Goal: Transaction & Acquisition: Purchase product/service

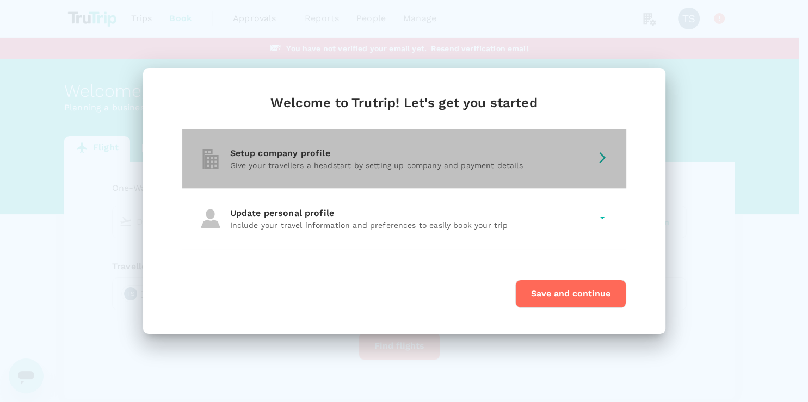
click at [462, 138] on div "Setup company profile Give your travellers a headstart by setting up company an…" at bounding box center [404, 158] width 444 height 59
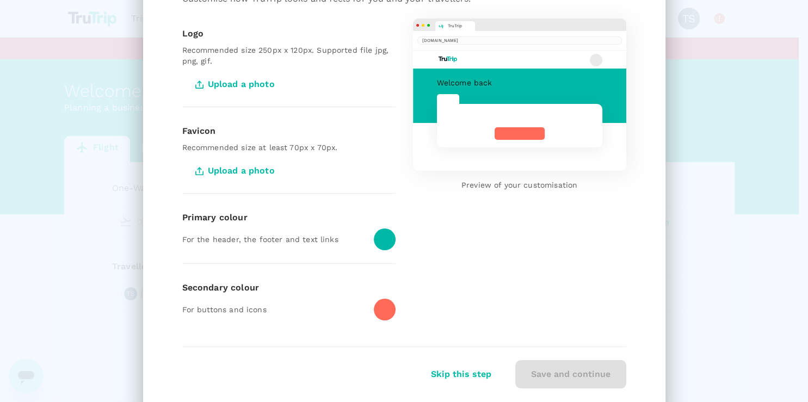
scroll to position [133, 0]
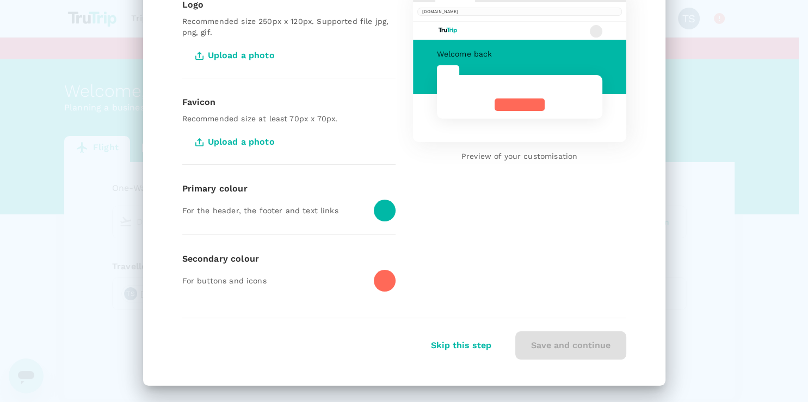
click at [374, 213] on div at bounding box center [385, 211] width 22 height 22
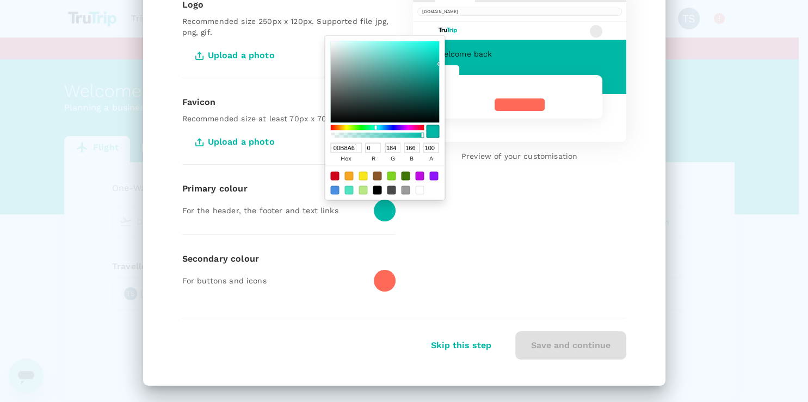
click at [542, 223] on div "TruTrip trutrip.co Welcome back Preview of your customisation" at bounding box center [510, 138] width 231 height 332
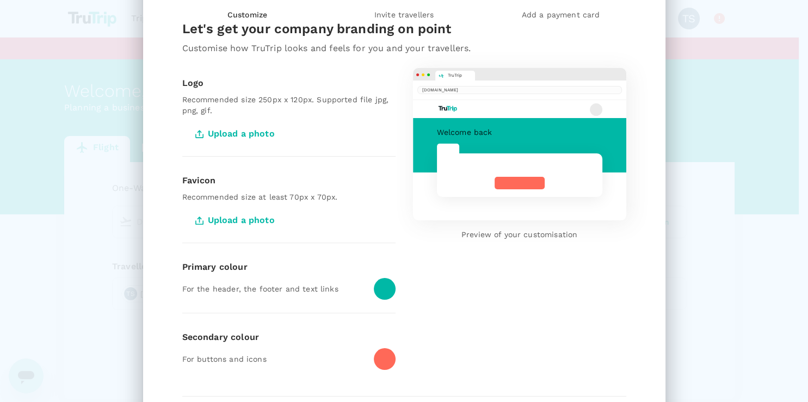
scroll to position [29, 0]
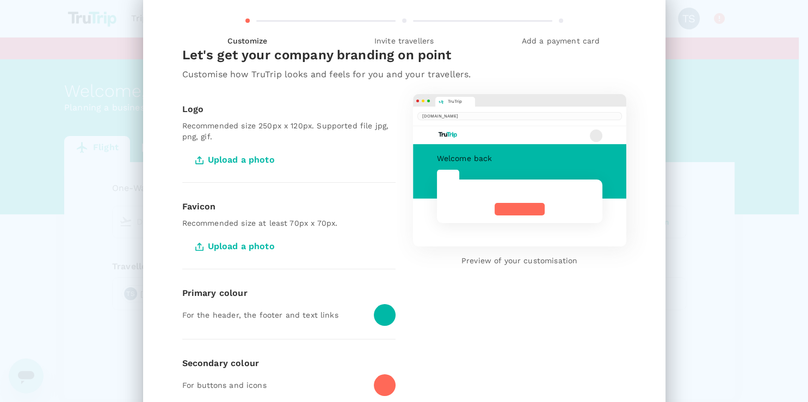
click at [521, 259] on p "Preview of your customisation" at bounding box center [519, 260] width 213 height 11
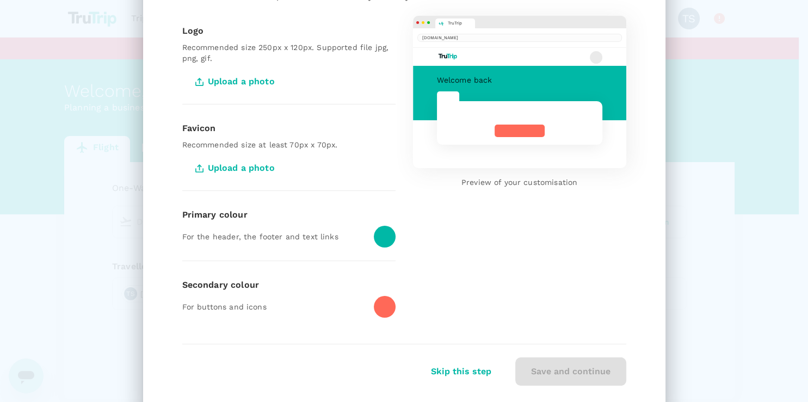
scroll to position [133, 0]
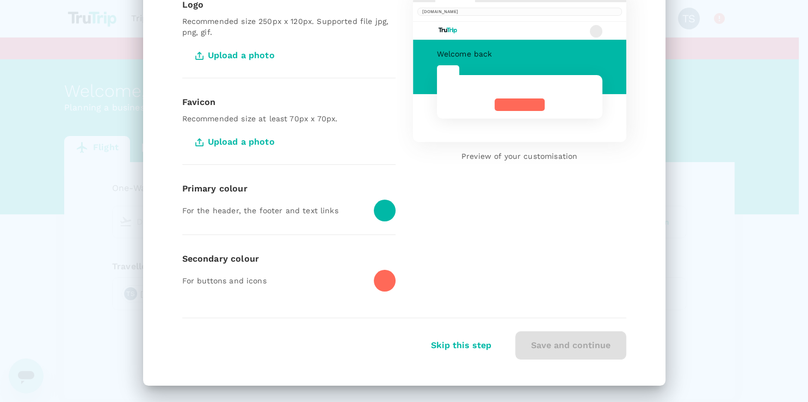
click at [541, 341] on div "Save and continue" at bounding box center [566, 341] width 120 height 37
click at [247, 54] on span "Upload a photo" at bounding box center [236, 55] width 108 height 27
click at [0, 0] on input "Upload a photo" at bounding box center [0, 0] width 0 height 0
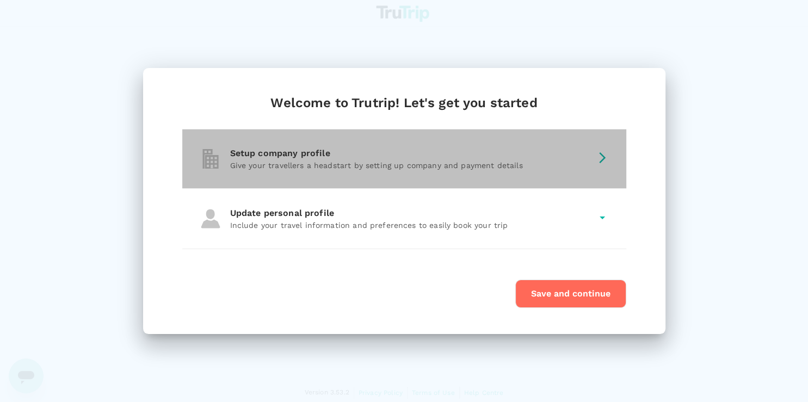
click at [459, 165] on p "Give your travellers a headstart by setting up company and payment details" at bounding box center [410, 165] width 361 height 11
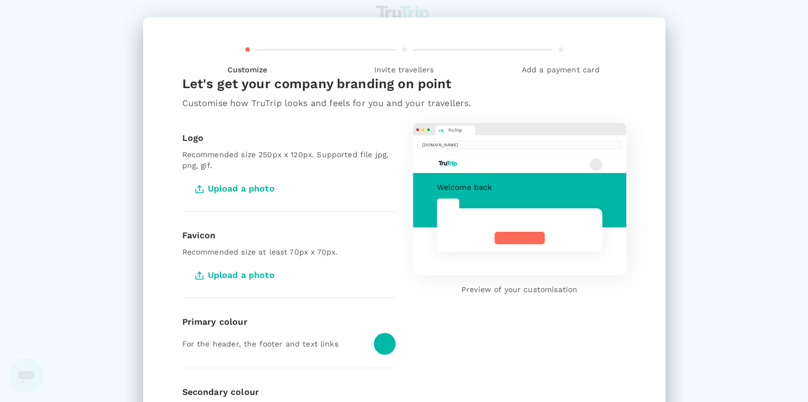
click at [582, 92] on div "Let's get your company branding on point" at bounding box center [404, 86] width 444 height 22
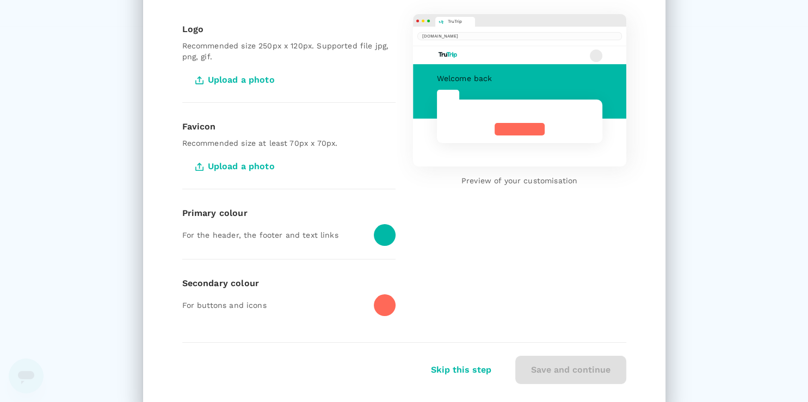
scroll to position [133, 0]
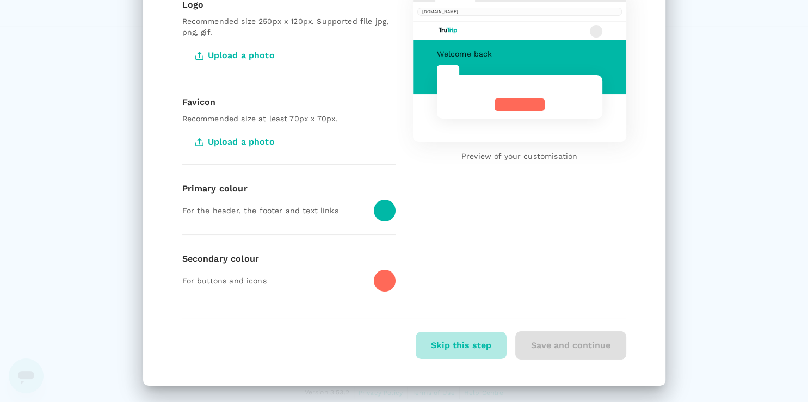
click at [478, 347] on button "Skip this step" at bounding box center [461, 345] width 91 height 27
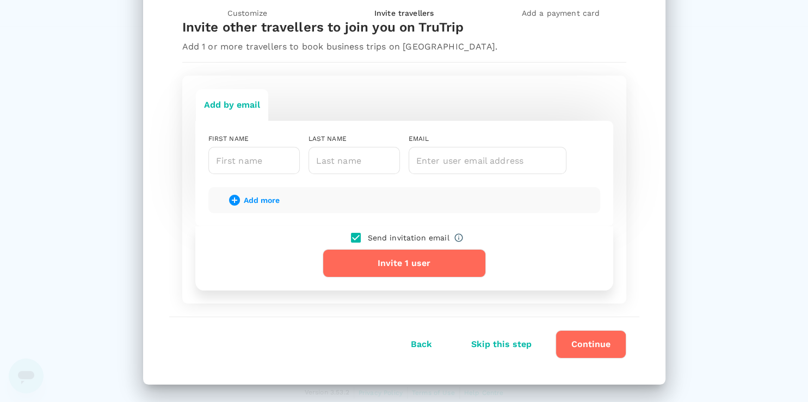
scroll to position [55, 0]
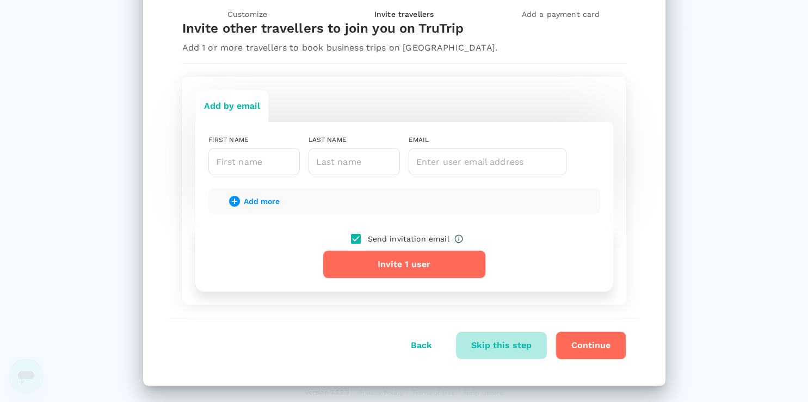
click at [498, 347] on button "Skip this step" at bounding box center [501, 345] width 91 height 27
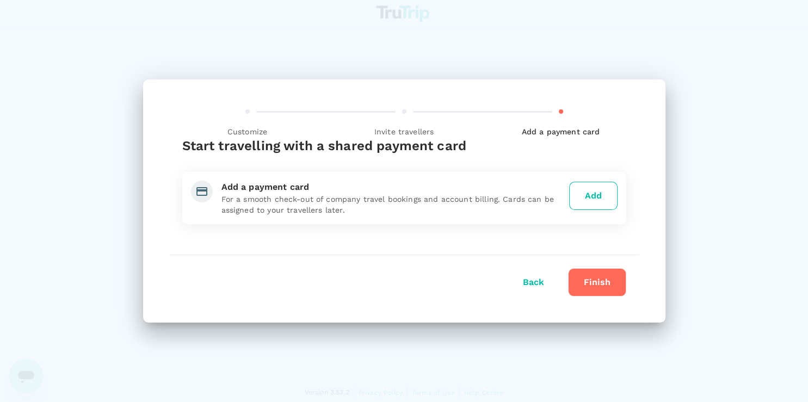
scroll to position [0, 0]
click at [589, 195] on button "Add" at bounding box center [593, 196] width 48 height 28
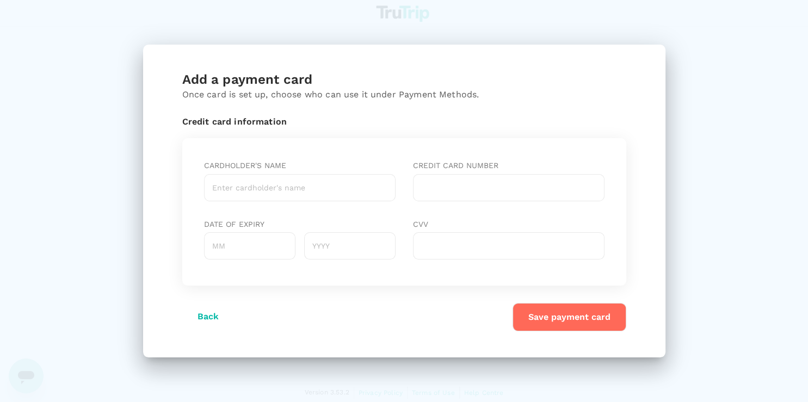
click at [276, 189] on input "Cardholder's name" at bounding box center [298, 187] width 191 height 27
paste input "JIWANI, ALI"
click at [221, 188] on input "JIWANI, ALI" at bounding box center [298, 187] width 191 height 27
click at [333, 183] on input "ALI" at bounding box center [298, 187] width 191 height 27
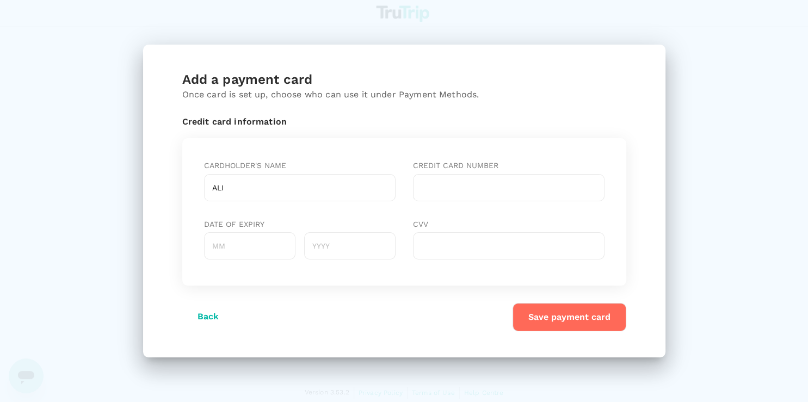
paste input "JIWANI"
type input "ALI JIWANI"
click at [255, 246] on input "Date of expiry" at bounding box center [248, 245] width 91 height 27
type input "03"
type input "3"
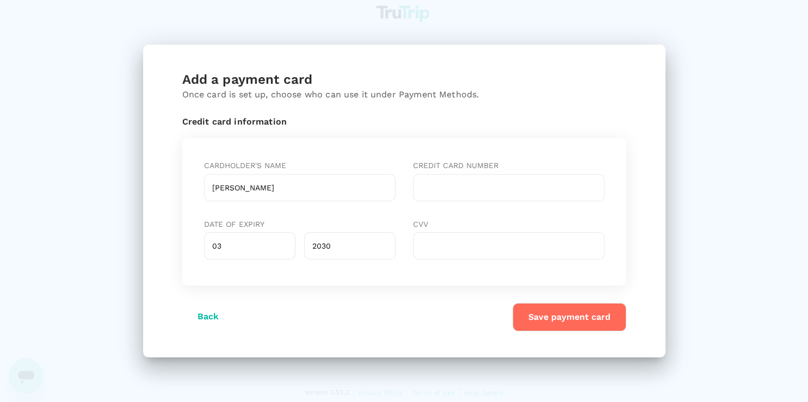
type input "2030"
click at [548, 325] on button "Save payment card" at bounding box center [569, 317] width 114 height 28
click at [276, 248] on input "03" at bounding box center [248, 245] width 91 height 27
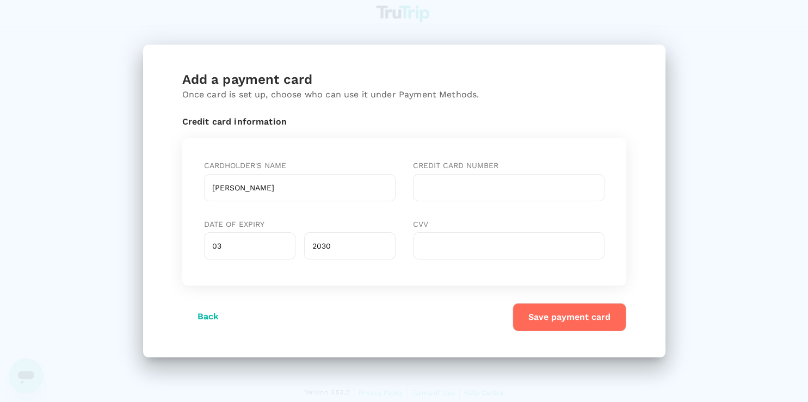
click at [276, 248] on input "03" at bounding box center [248, 245] width 91 height 27
type input "06"
type input "2027"
click at [274, 186] on input "ALI JIWANI" at bounding box center [298, 187] width 191 height 27
paste input "[PERSON_NAME]"
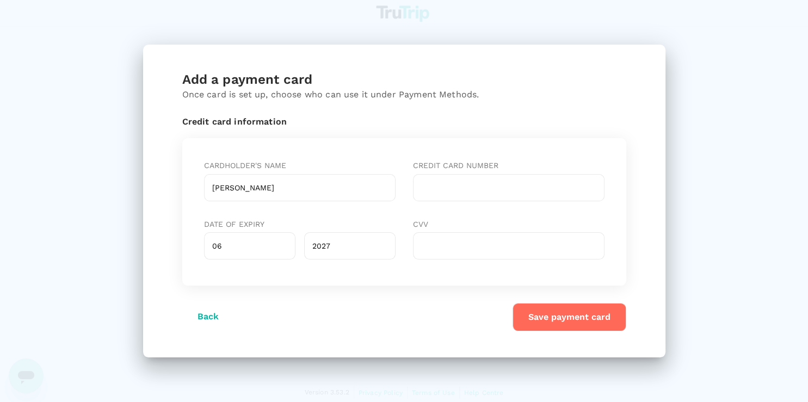
type input "[PERSON_NAME]"
click at [546, 319] on button "Save payment card" at bounding box center [569, 317] width 114 height 28
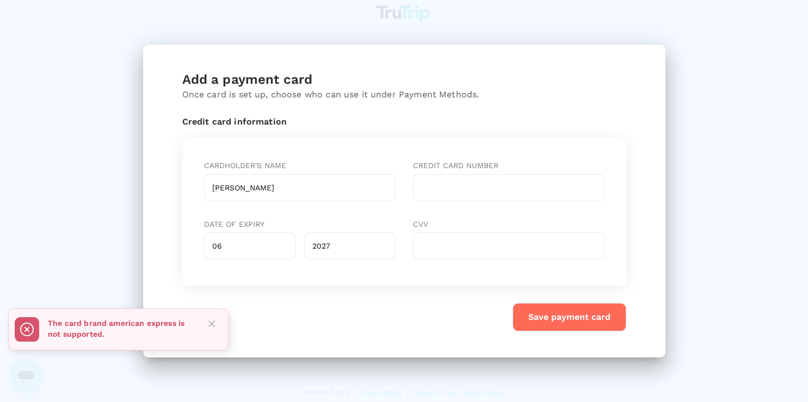
click at [789, 111] on div "Add a payment card Once card is set up, choose who can use it under Payment Met…" at bounding box center [404, 201] width 808 height 402
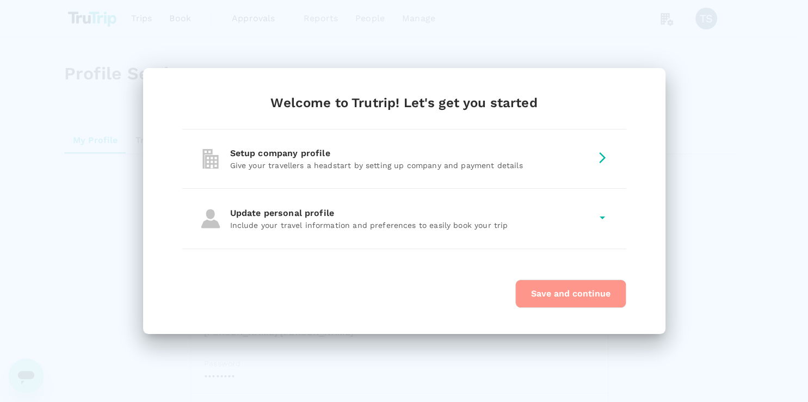
click at [552, 285] on button "Save and continue" at bounding box center [570, 294] width 111 height 28
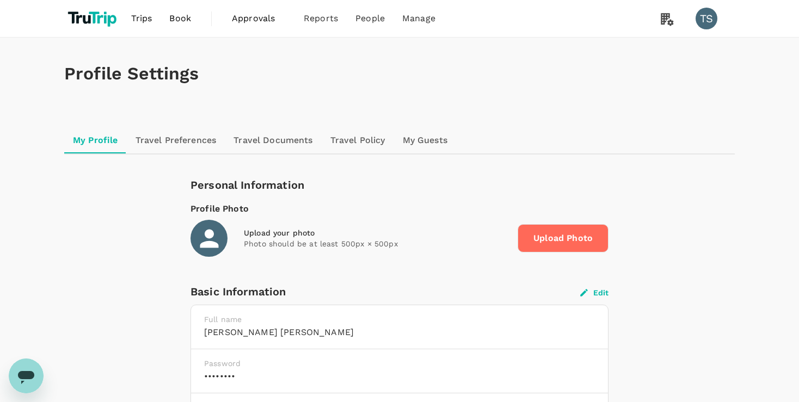
click at [169, 21] on link "Book" at bounding box center [179, 18] width 39 height 37
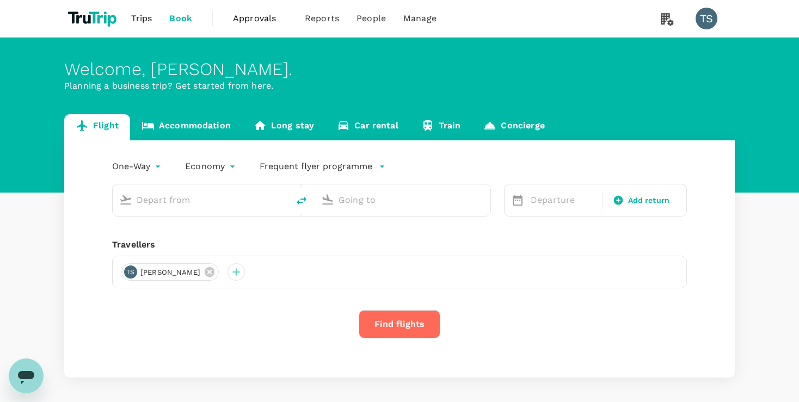
click at [189, 201] on input "text" at bounding box center [201, 199] width 129 height 17
click at [147, 242] on p "London Heathrow" at bounding box center [216, 242] width 191 height 11
type input "London Heathrow (LHR)"
click at [370, 201] on input "text" at bounding box center [402, 199] width 129 height 17
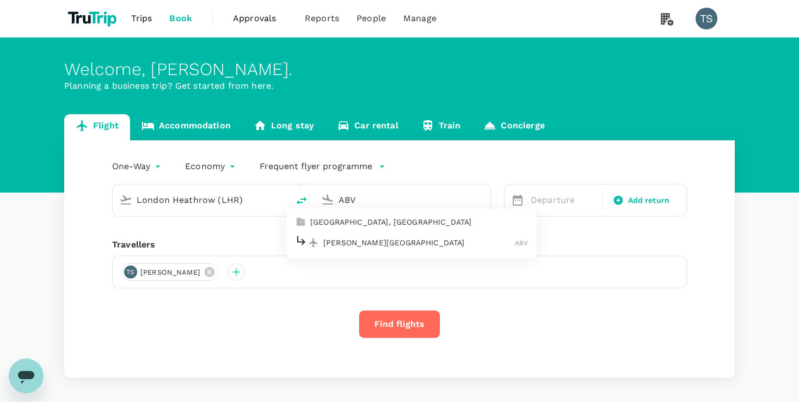
click at [357, 243] on p "[PERSON_NAME][GEOGRAPHIC_DATA]" at bounding box center [418, 242] width 191 height 11
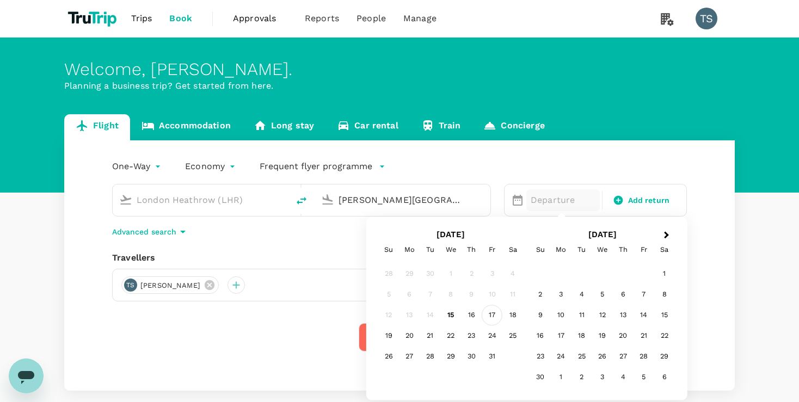
type input "[PERSON_NAME][GEOGRAPHIC_DATA] (ABV)"
click at [491, 315] on div "17" at bounding box center [491, 315] width 21 height 21
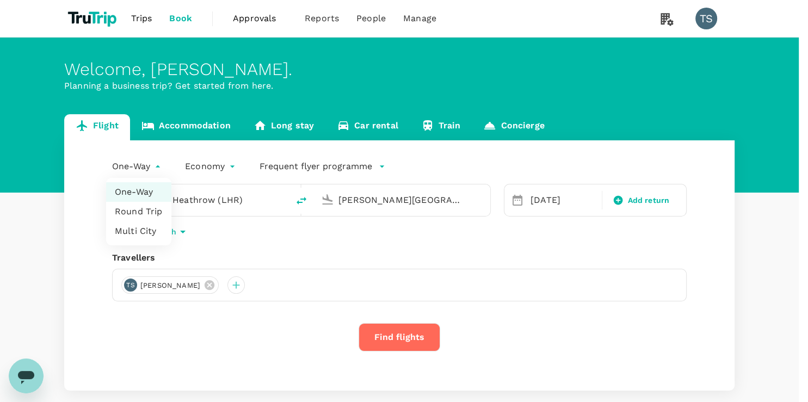
click at [149, 170] on body "Trips Book Approvals 0 Reports People Manage TS Welcome , [PERSON_NAME] . Plann…" at bounding box center [404, 229] width 808 height 459
click at [157, 167] on div at bounding box center [404, 201] width 808 height 402
click at [156, 168] on body "Trips Book Approvals 0 Reports People Manage TS Welcome , [PERSON_NAME] . Plann…" at bounding box center [404, 229] width 808 height 459
click at [136, 213] on li "Round Trip" at bounding box center [138, 212] width 65 height 20
type input "roundtrip"
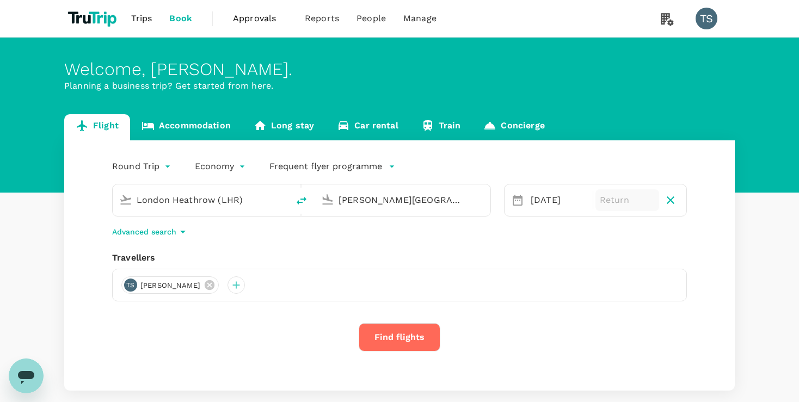
click at [614, 205] on p "Return" at bounding box center [626, 200] width 55 height 13
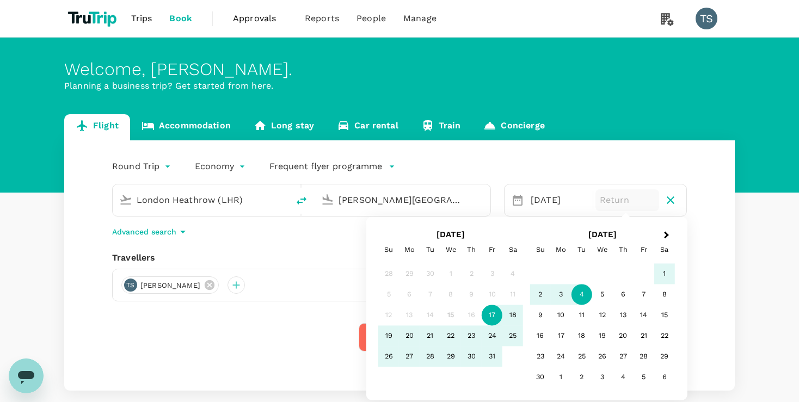
click at [581, 293] on div "4" at bounding box center [581, 294] width 21 height 21
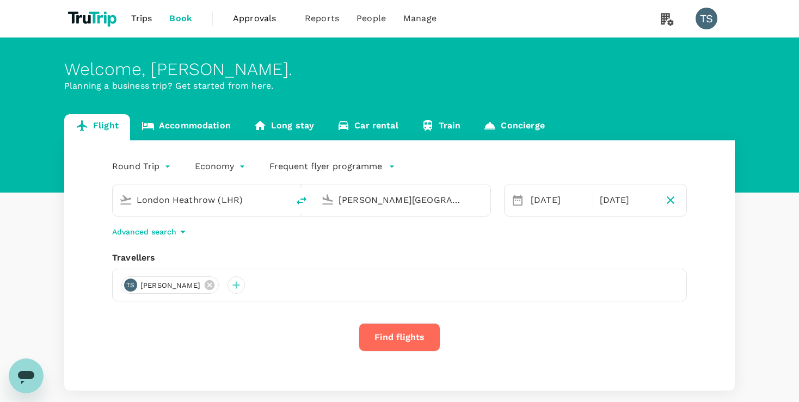
click at [406, 333] on button "Find flights" at bounding box center [399, 337] width 82 height 28
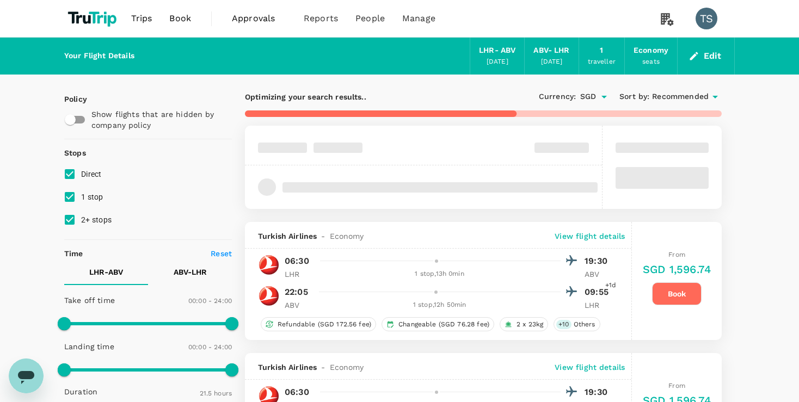
type input "SGD"
type input "1440"
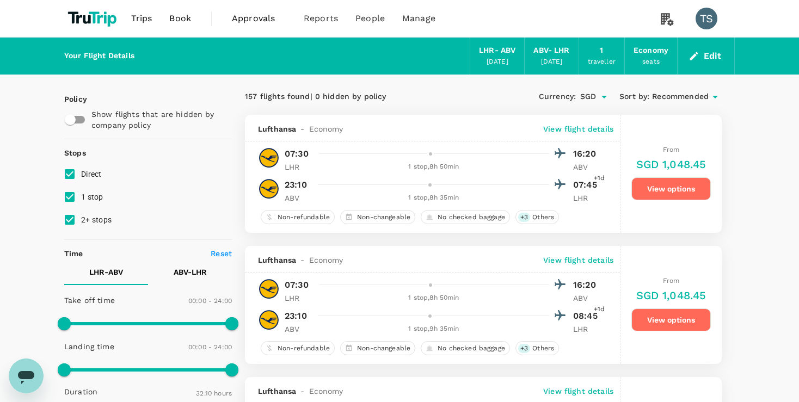
type input "1930"
click at [667, 188] on button "View options" at bounding box center [670, 188] width 79 height 23
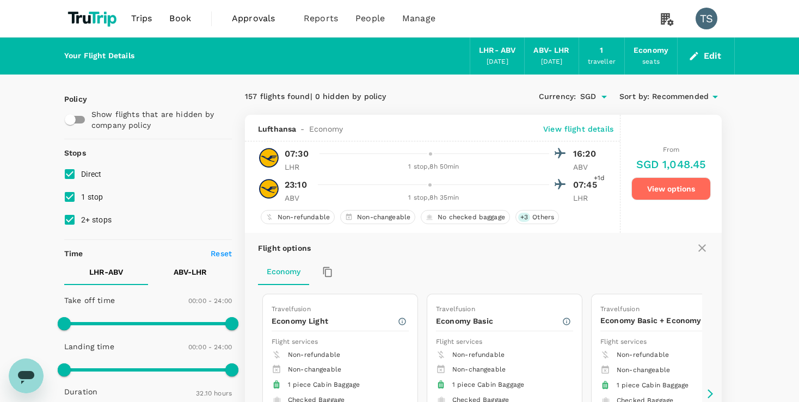
scroll to position [115, 0]
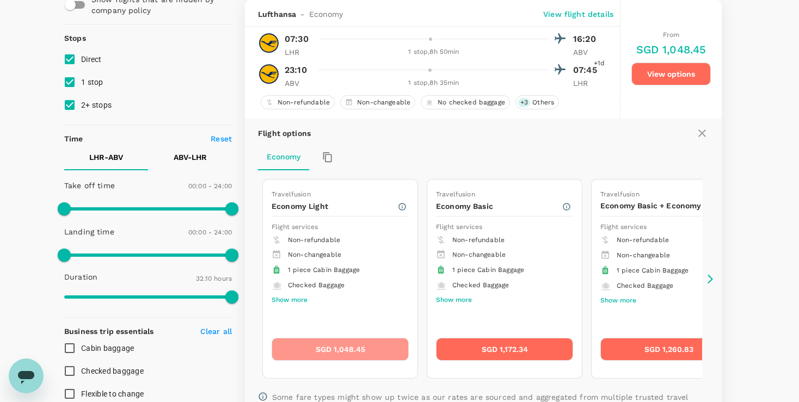
click at [329, 351] on button "SGD 1,048.45" at bounding box center [339, 349] width 137 height 23
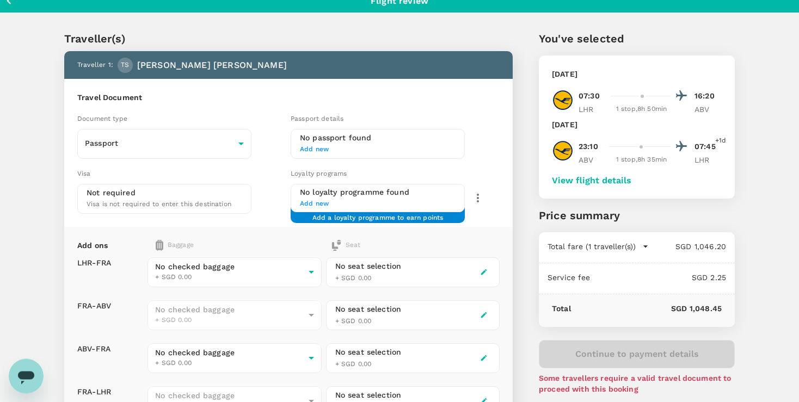
scroll to position [10, 0]
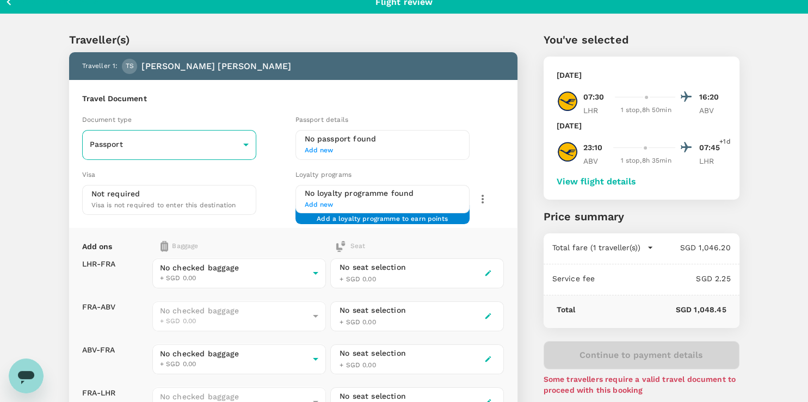
click at [243, 145] on body "Back to flight results Flight review Traveller(s) Traveller 1 : TS [PERSON_NAME…" at bounding box center [404, 283] width 808 height 586
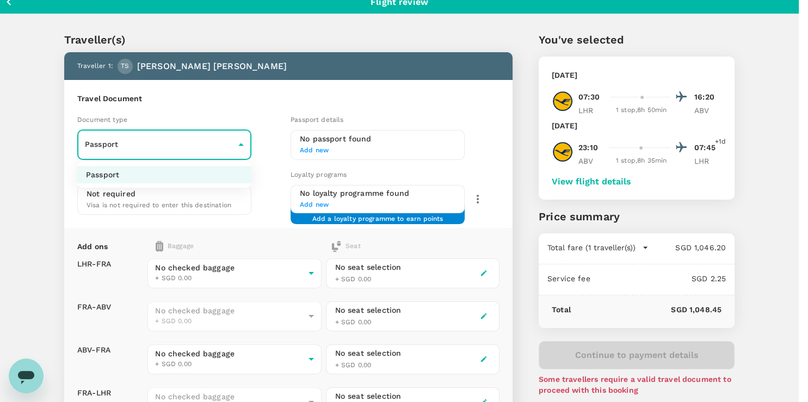
click at [243, 145] on div at bounding box center [404, 201] width 808 height 402
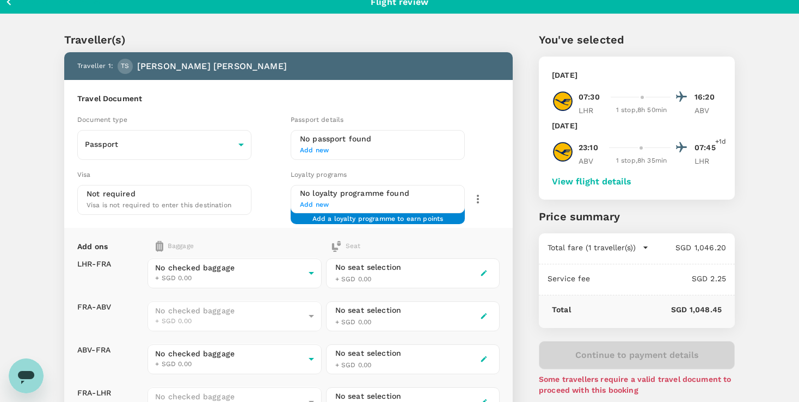
click at [254, 96] on h6 "Travel Document" at bounding box center [288, 99] width 422 height 12
click at [316, 149] on span "Add new" at bounding box center [378, 150] width 156 height 11
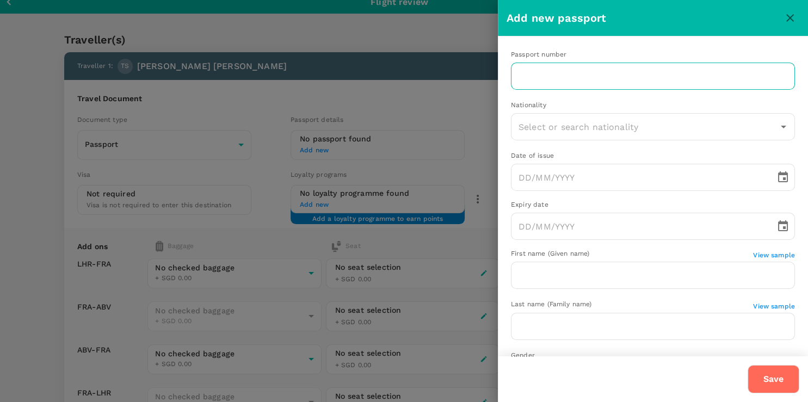
click at [562, 78] on input "text" at bounding box center [653, 76] width 284 height 27
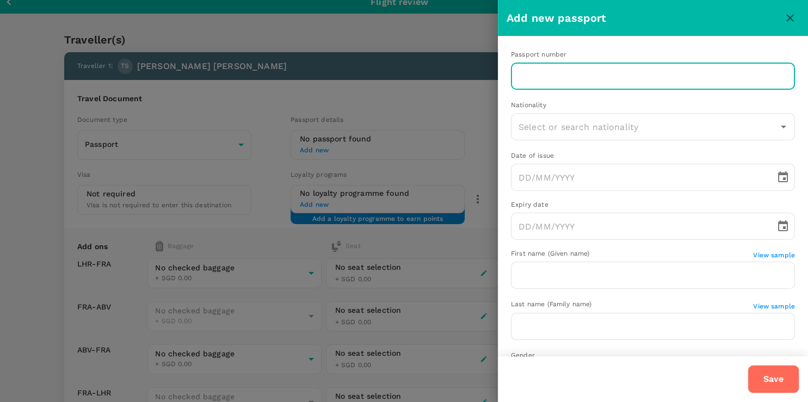
click at [562, 78] on input "text" at bounding box center [653, 76] width 284 height 27
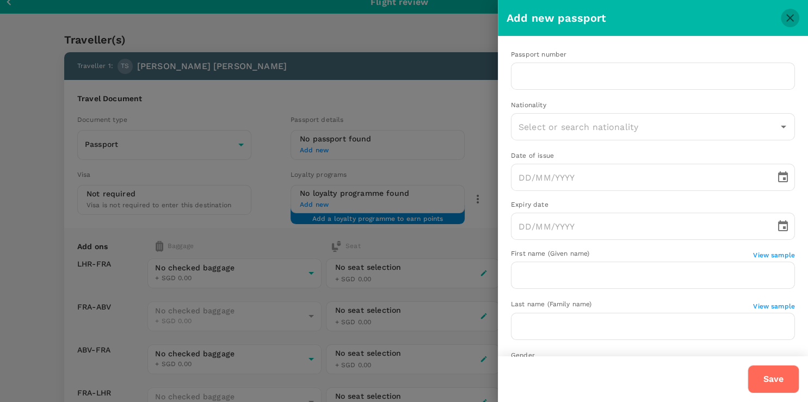
click at [787, 16] on icon "close" at bounding box center [789, 17] width 13 height 13
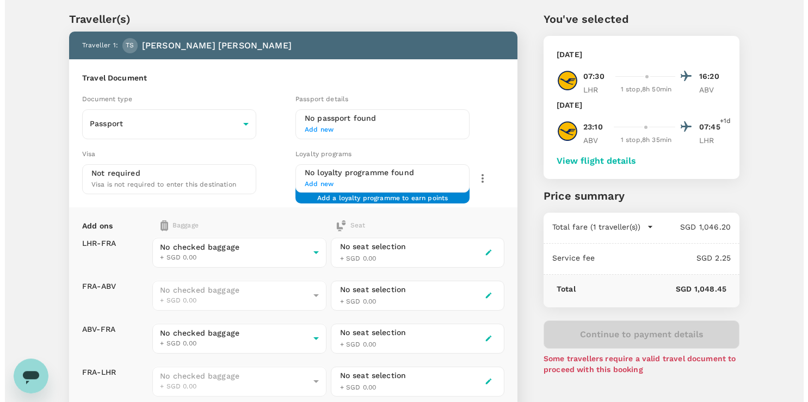
scroll to position [30, 0]
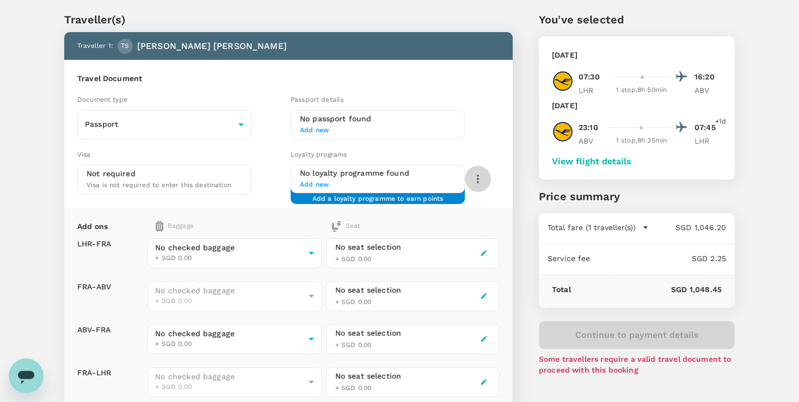
click at [475, 180] on icon "button" at bounding box center [477, 178] width 13 height 13
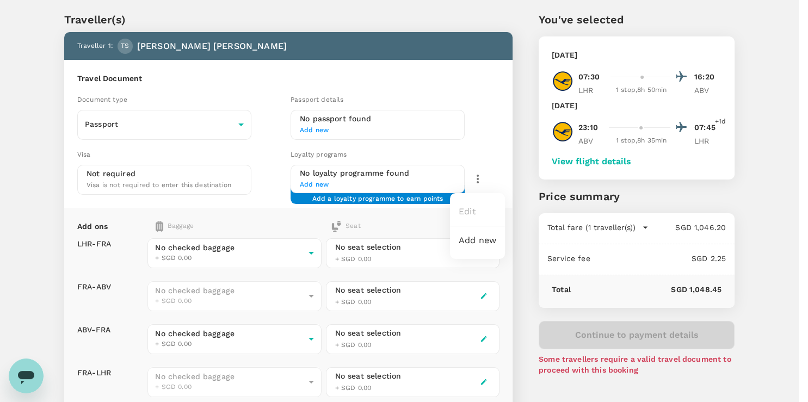
click at [317, 130] on div at bounding box center [404, 201] width 808 height 402
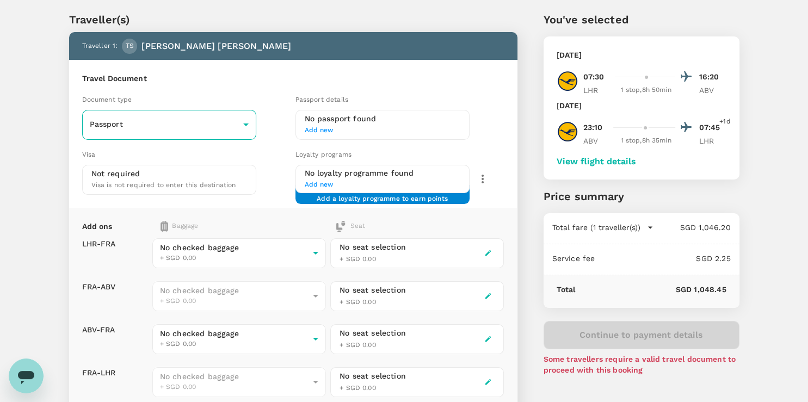
click at [223, 122] on body "Back to flight results Flight review Traveller(s) Traveller 1 : TS [PERSON_NAME…" at bounding box center [404, 263] width 808 height 586
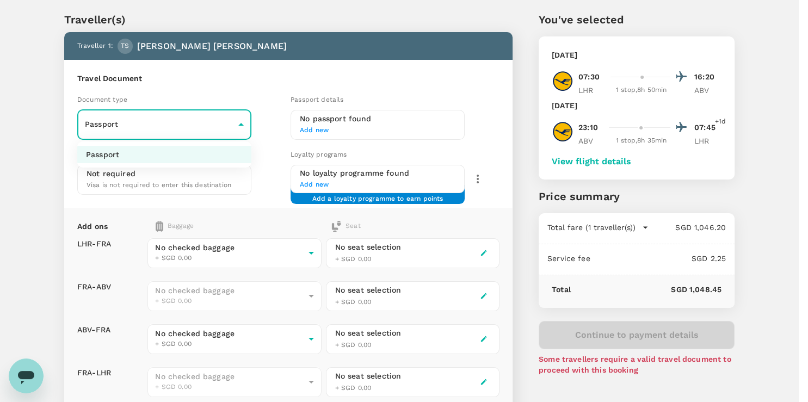
click at [121, 179] on div at bounding box center [404, 201] width 808 height 402
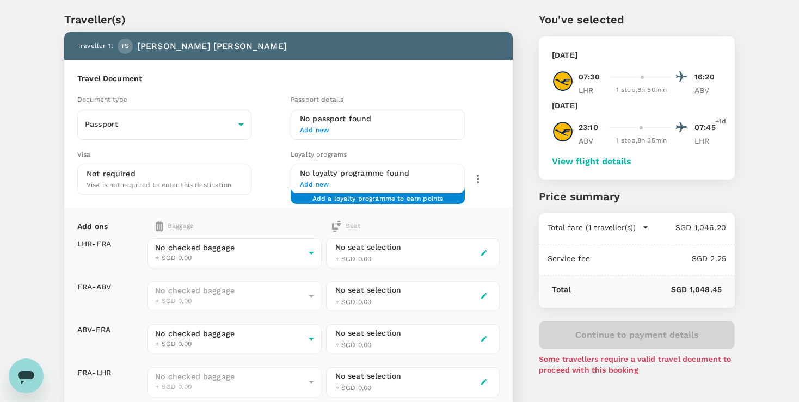
click at [116, 152] on div "Visa" at bounding box center [181, 155] width 209 height 12
click at [321, 129] on span "Add new" at bounding box center [378, 130] width 156 height 11
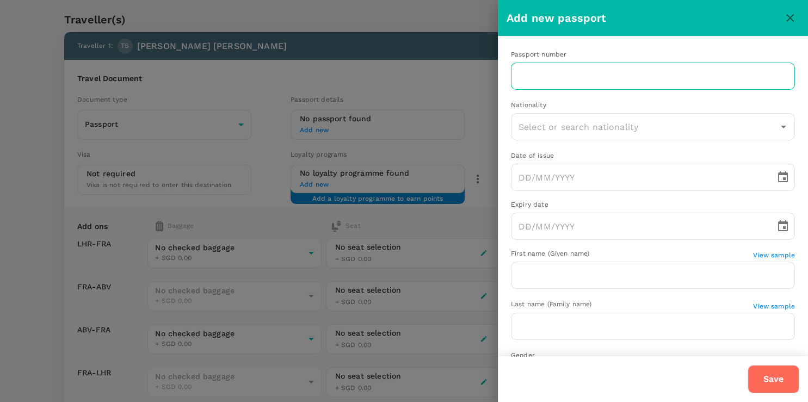
click at [573, 76] on input "text" at bounding box center [653, 76] width 284 height 27
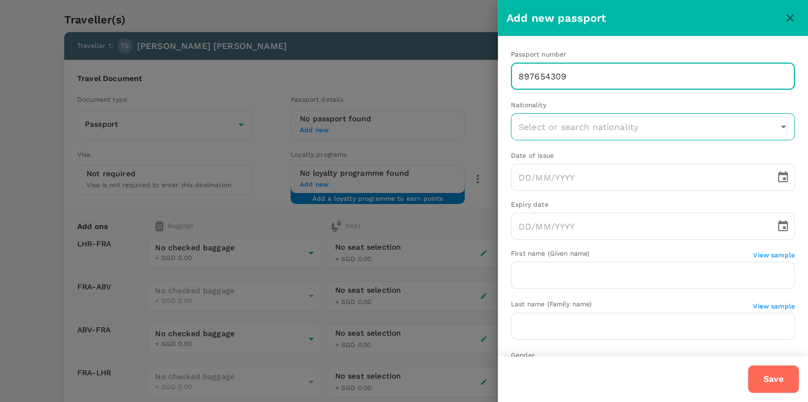
type input "897654309"
click at [615, 136] on input "text" at bounding box center [645, 126] width 258 height 21
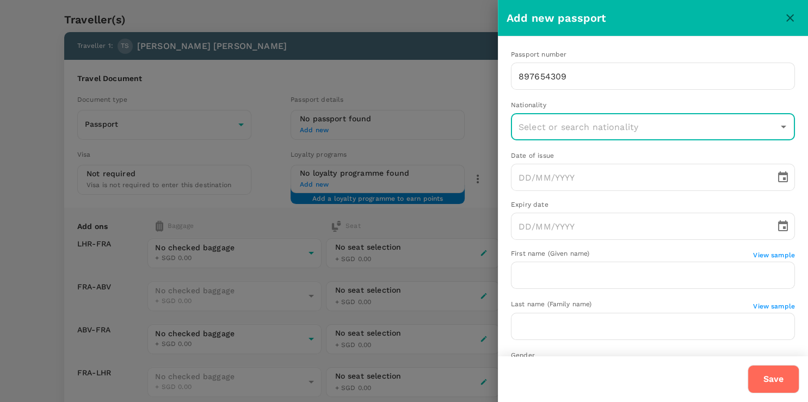
click at [584, 129] on input "text" at bounding box center [645, 126] width 258 height 21
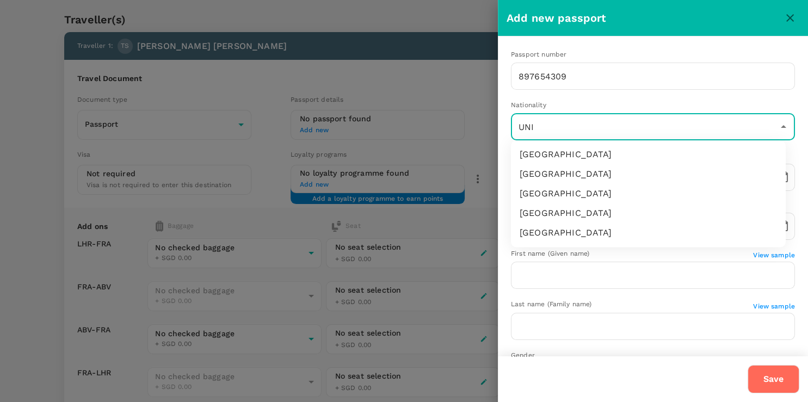
click at [554, 231] on li "[GEOGRAPHIC_DATA]" at bounding box center [648, 234] width 275 height 20
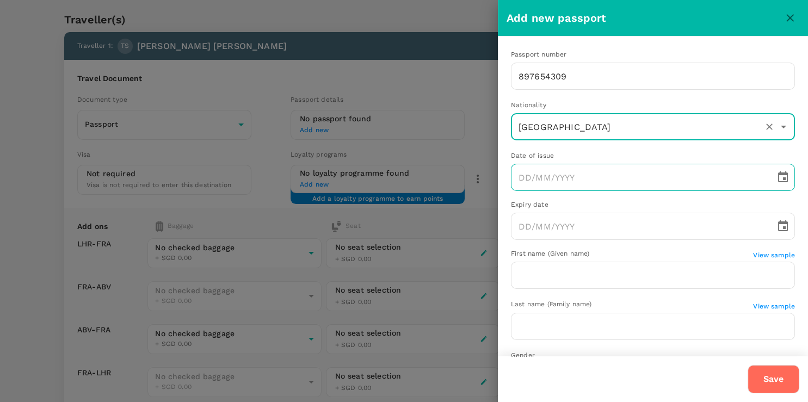
type input "[GEOGRAPHIC_DATA]"
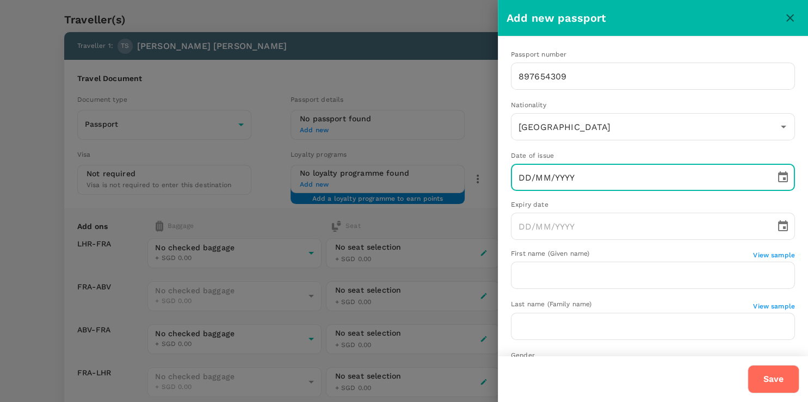
click at [523, 180] on input "DD/MM/YYYY" at bounding box center [639, 177] width 257 height 27
type input "04/MM/YYYY"
type input "[GEOGRAPHIC_DATA]"
type input "04/04/0202"
type input "[GEOGRAPHIC_DATA]"
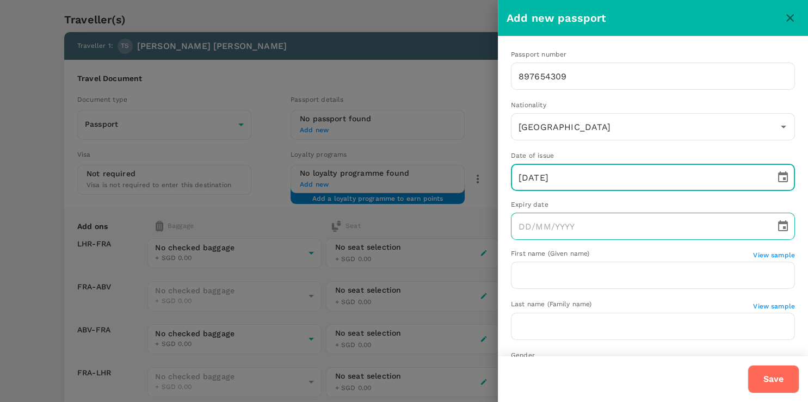
type input "[DATE]"
click at [525, 231] on input "DD/MM/YYYY" at bounding box center [639, 226] width 257 height 27
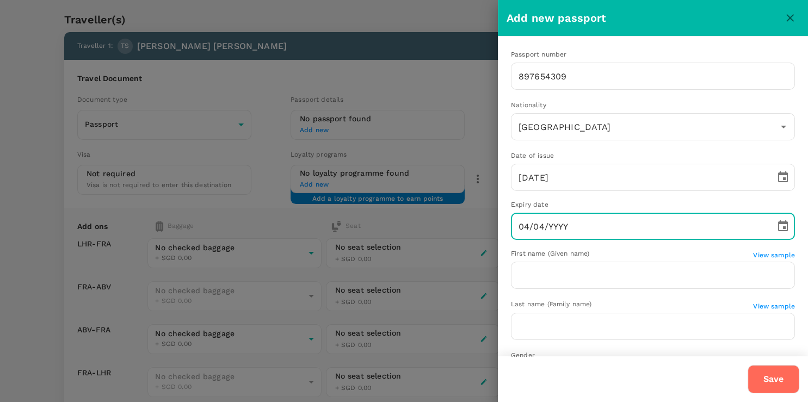
type input "04/04/0002"
type input "[GEOGRAPHIC_DATA]"
type input "[DATE]"
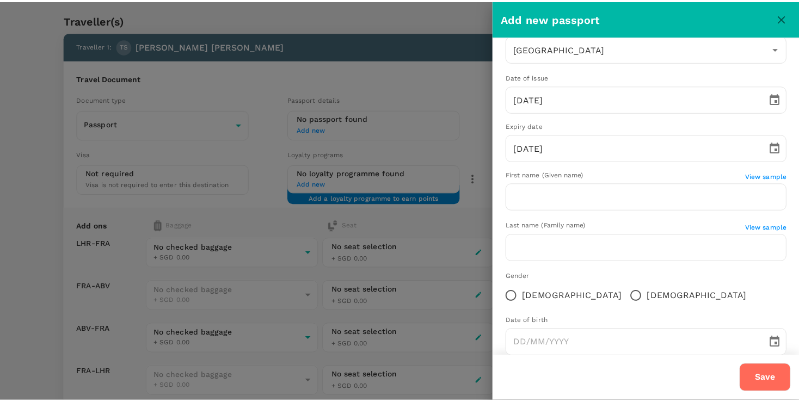
scroll to position [100, 0]
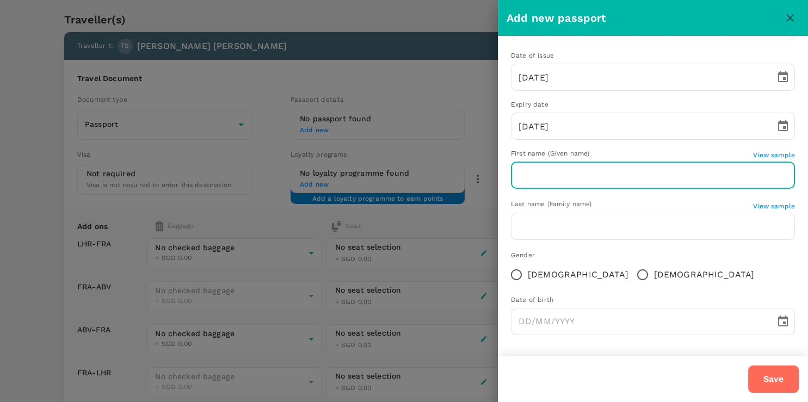
click at [561, 176] on input "text" at bounding box center [653, 175] width 284 height 27
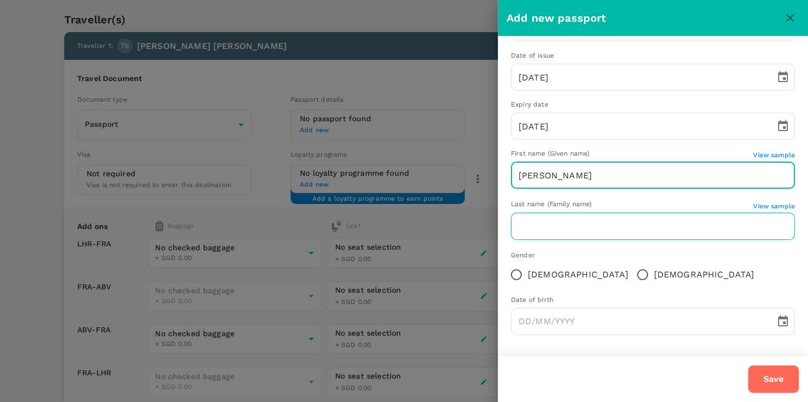
type input "[PERSON_NAME]"
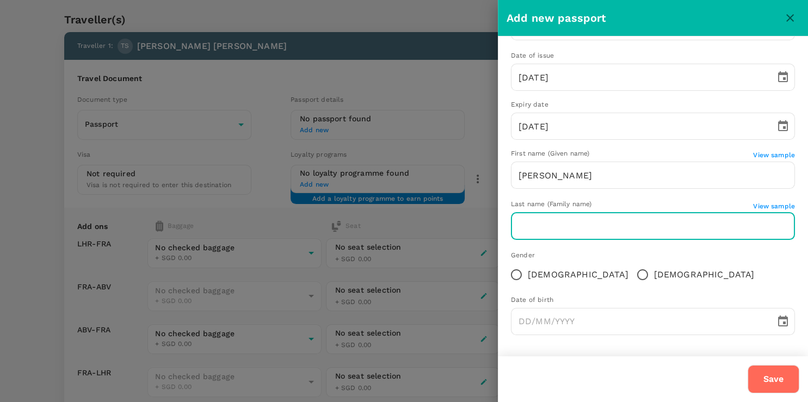
click at [535, 224] on input "text" at bounding box center [653, 226] width 284 height 27
type input "[PERSON_NAME]"
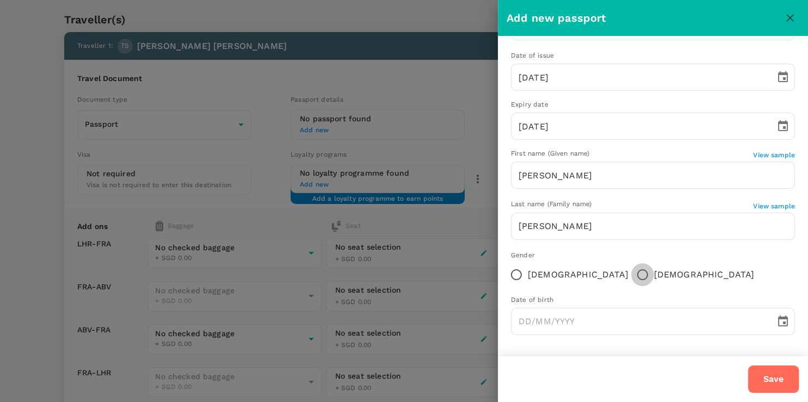
click at [631, 278] on input "[DEMOGRAPHIC_DATA]" at bounding box center [642, 274] width 23 height 23
radio input "true"
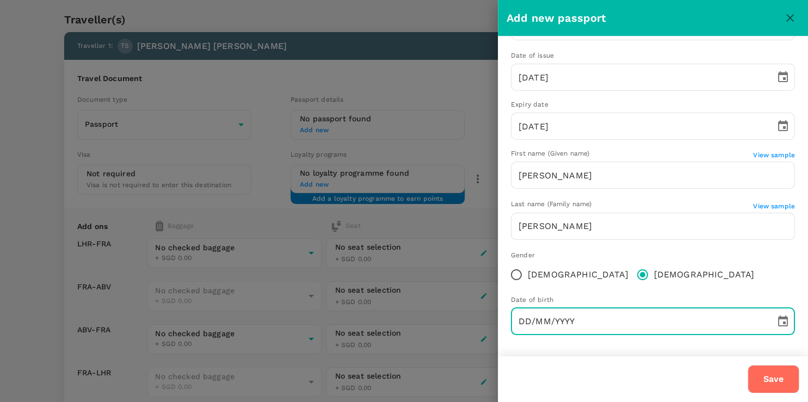
click at [519, 323] on input "DD/MM/YYYY" at bounding box center [639, 321] width 257 height 27
click at [519, 323] on input "[DATE]" at bounding box center [639, 321] width 257 height 27
type input "[DATE]"
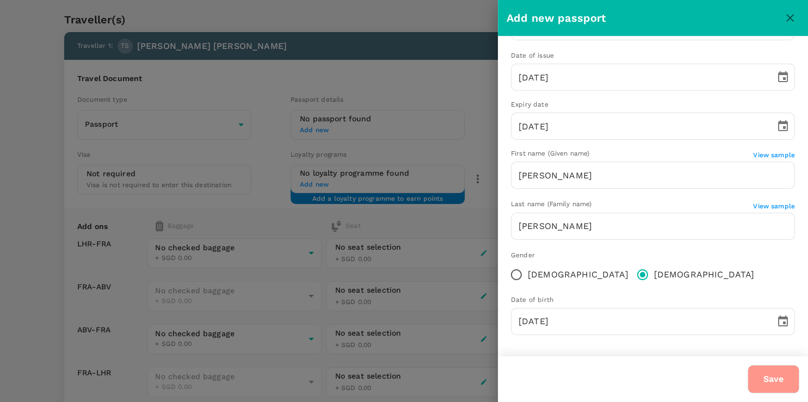
click at [780, 374] on button "Save" at bounding box center [773, 379] width 52 height 28
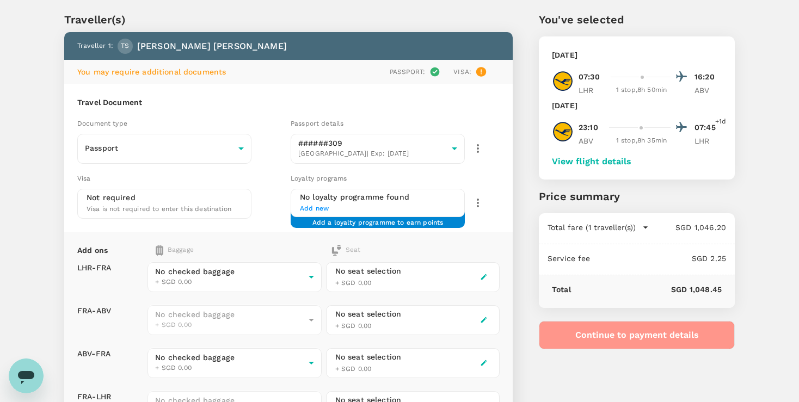
click at [638, 342] on button "Continue to payment details" at bounding box center [637, 335] width 196 height 28
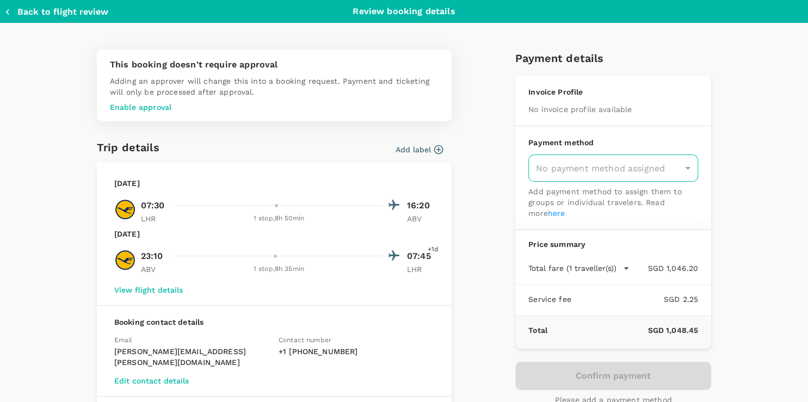
click at [678, 167] on div "No payment method assigned" at bounding box center [613, 167] width 170 height 27
click at [548, 213] on link "here" at bounding box center [556, 213] width 17 height 9
click at [548, 212] on link "here" at bounding box center [556, 213] width 17 height 9
click at [7, 14] on icon "button" at bounding box center [7, 12] width 11 height 11
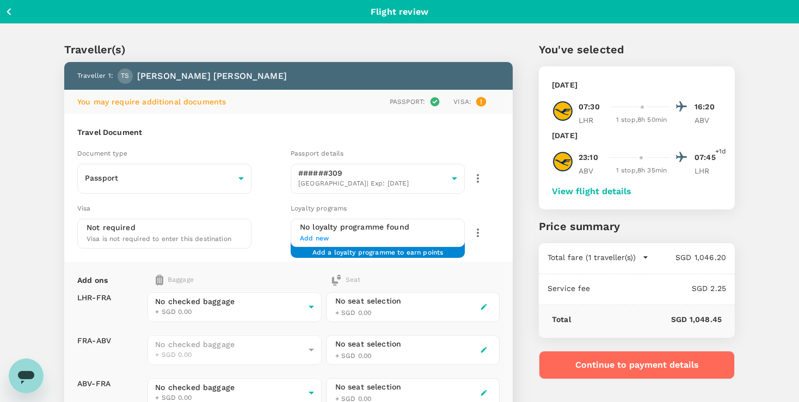
click at [10, 11] on icon "button" at bounding box center [9, 12] width 14 height 14
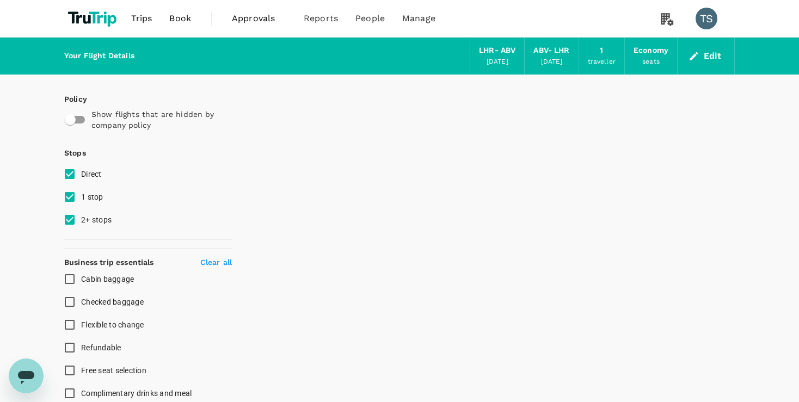
scroll to position [2, 0]
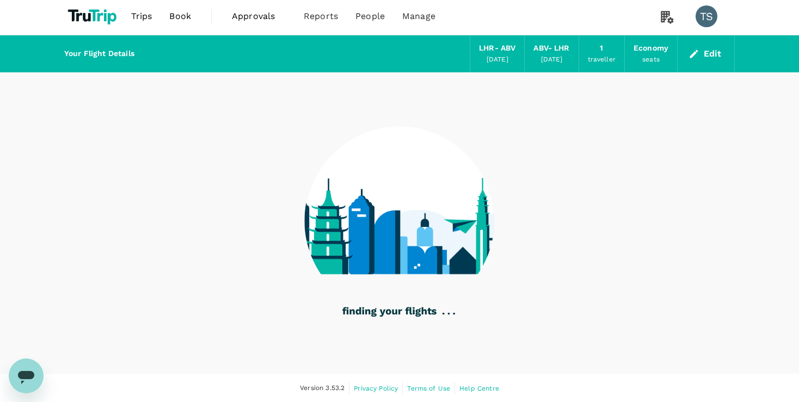
click at [19, 379] on icon "Open messaging window" at bounding box center [26, 376] width 20 height 20
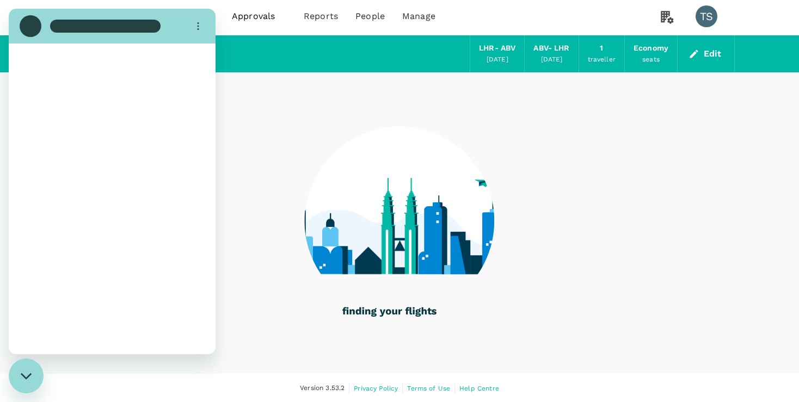
scroll to position [0, 0]
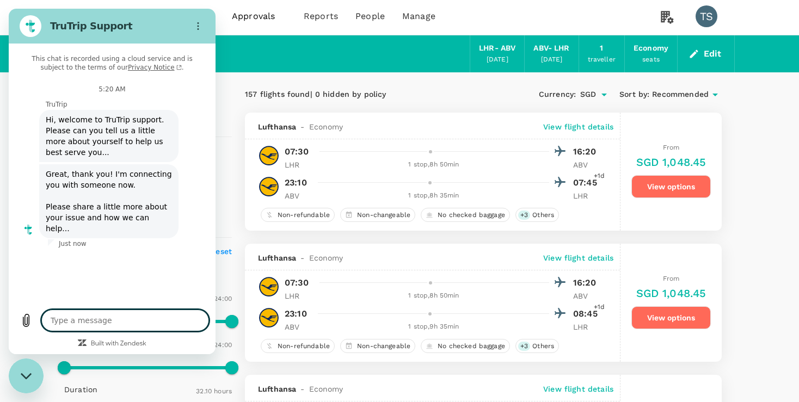
type textarea "x"
type textarea "L"
type textarea "x"
type textarea "Li"
type textarea "x"
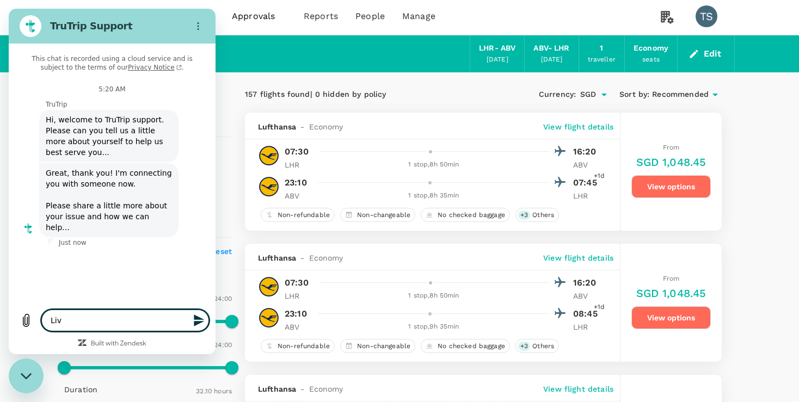
type textarea "Live"
type textarea "x"
type textarea "Live a"
type textarea "x"
type textarea "Live age"
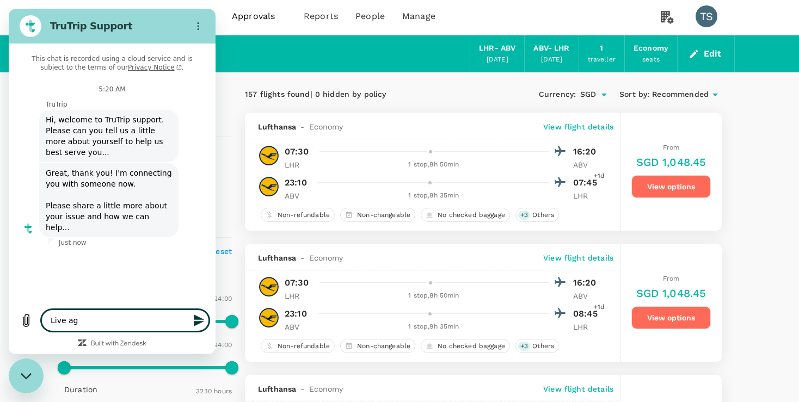
type textarea "x"
type textarea "Live agen"
type textarea "x"
type textarea "Live agent"
type textarea "x"
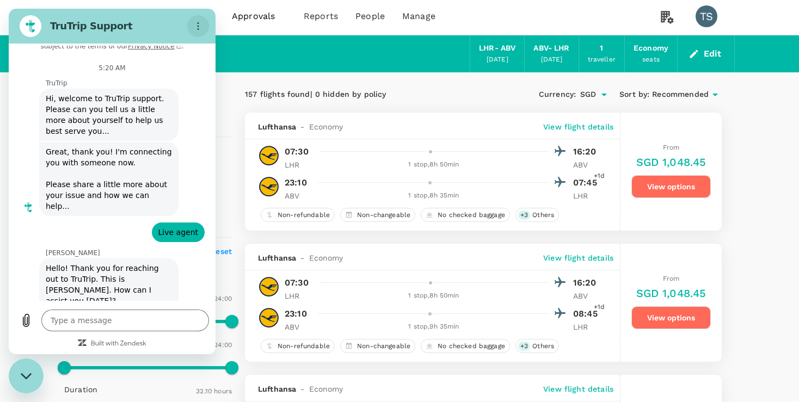
scroll to position [42, 0]
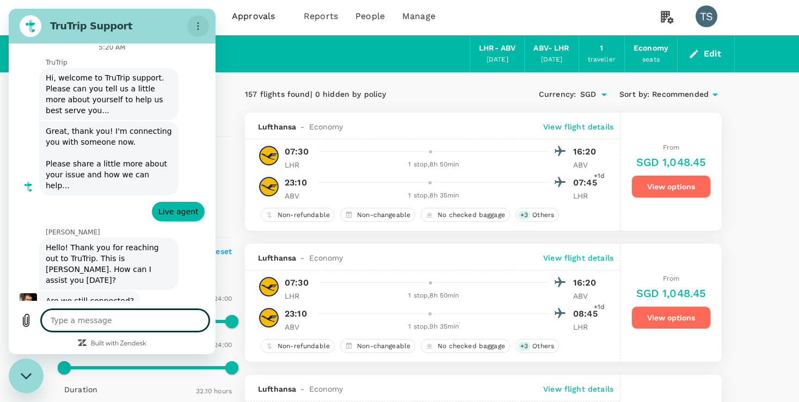
type textarea "x"
click at [139, 325] on textarea at bounding box center [125, 321] width 168 height 22
type textarea "Y"
type textarea "x"
type textarea "Ye"
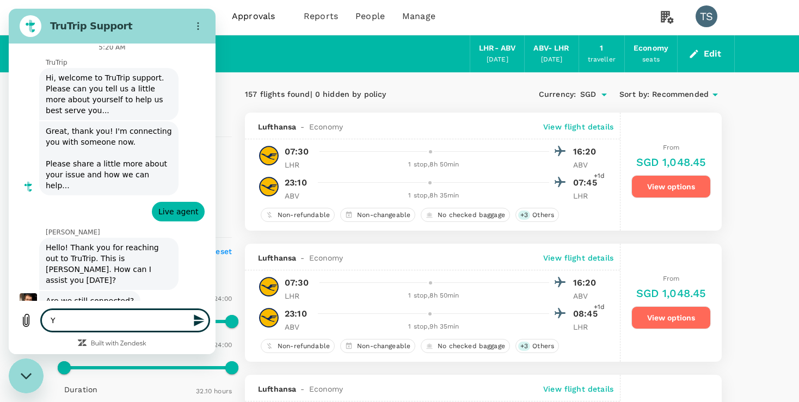
type textarea "x"
type textarea "Yes"
type textarea "x"
type textarea "Yes"
type textarea "x"
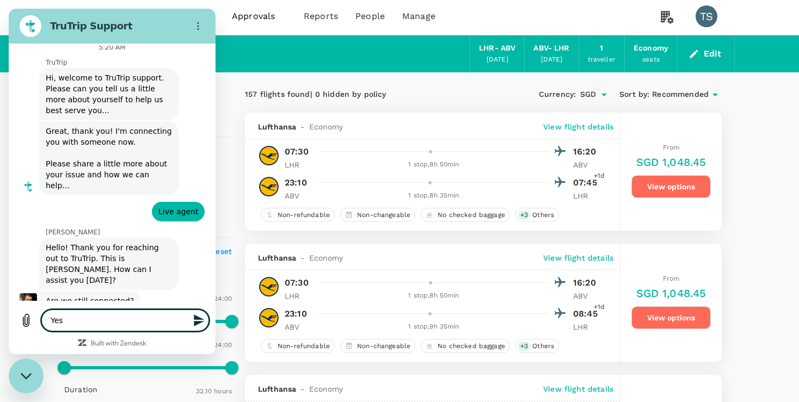
type textarea "Yes s"
type textarea "x"
type textarea "Yes so"
type textarea "x"
type textarea "Yes sor"
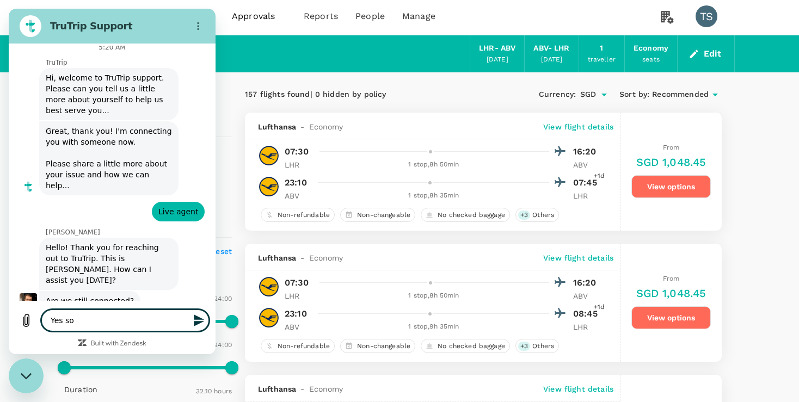
type textarea "x"
type textarea "Yes sorr"
type textarea "x"
type textarea "Yes sorry"
type textarea "x"
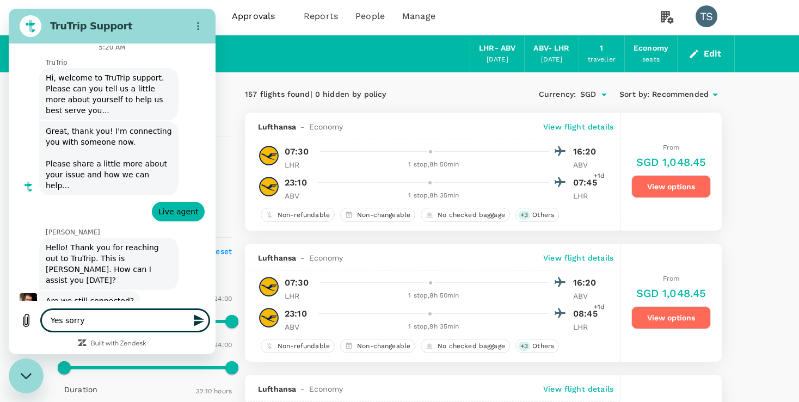
type textarea "Yes sorry"
type textarea "x"
type textarea "Yes sorry f"
type textarea "x"
type textarea "Yes sorry fo"
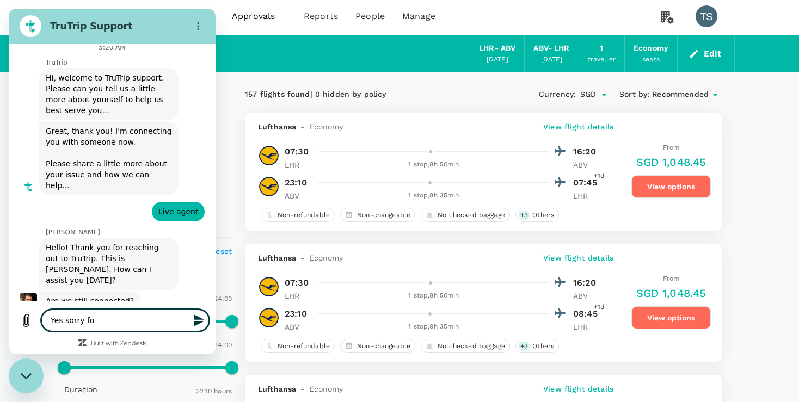
type textarea "x"
type textarea "Yes sorry for"
type textarea "x"
type textarea "Yes sorry for m"
type textarea "x"
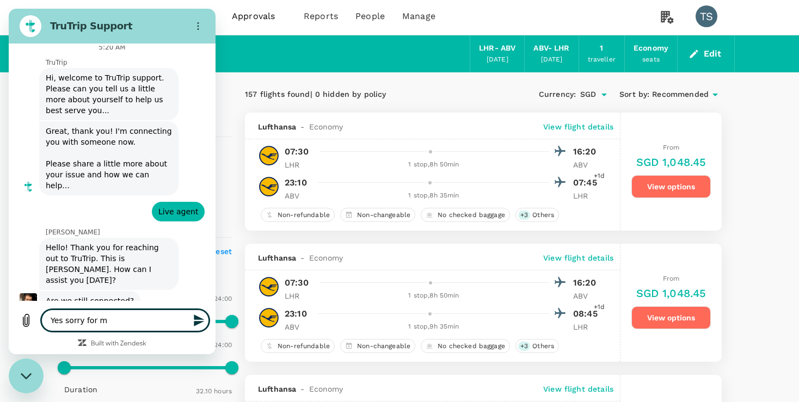
type textarea "Yes sorry for"
type textarea "x"
type textarea "Yes sorry for t"
type textarea "x"
type textarea "Yes sorry for th"
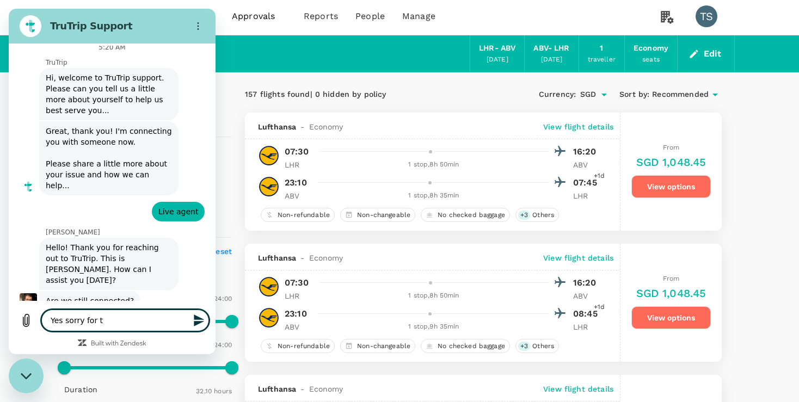
type textarea "x"
type textarea "Yes sorry for the"
type textarea "x"
type textarea "Yes sorry for the d"
type textarea "x"
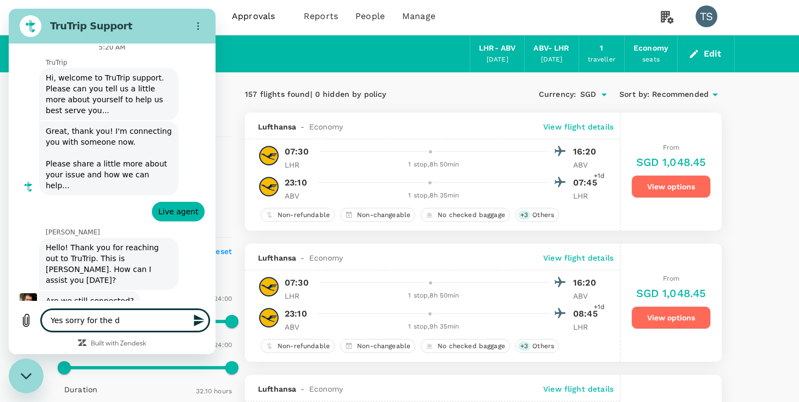
type textarea "Yes sorry for the de"
type textarea "x"
type textarea "Yes sorry for the del"
type textarea "x"
type textarea "Yes sorry for the dela"
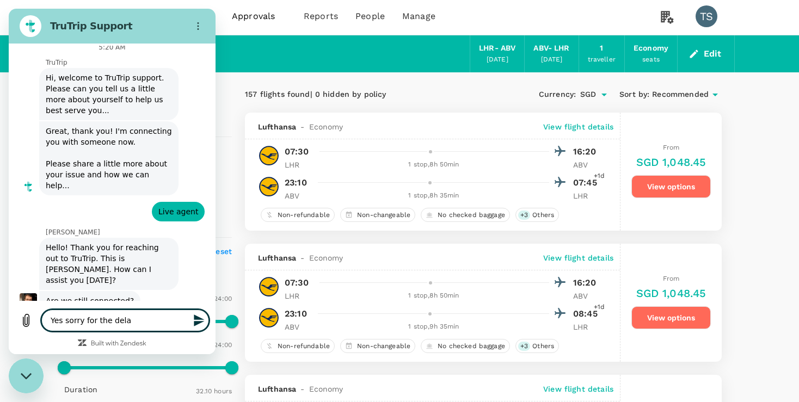
type textarea "x"
type textarea "Yes sorry for the delay"
type textarea "x"
type textarea "Yes sorry for the delay"
type textarea "x"
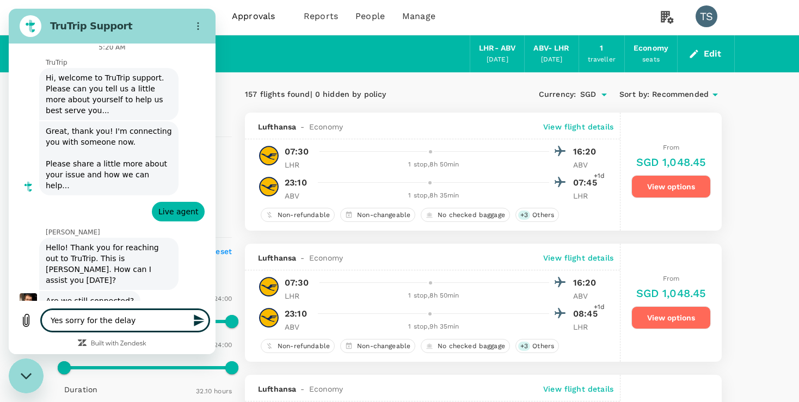
type textarea "Yes sorry for the delay n"
type textarea "x"
type textarea "Yes sorry for the delay ne"
type textarea "x"
type textarea "Yes sorry for the delay net"
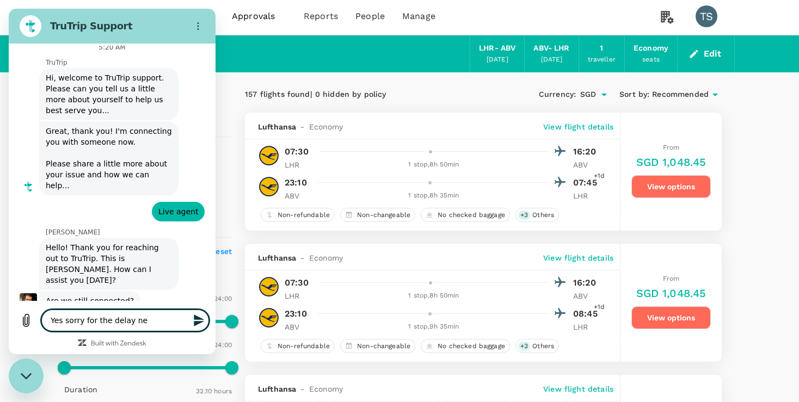
type textarea "x"
type textarea "Yes sorry for the delay netw"
type textarea "x"
type textarea "Yes sorry for the delay netwo"
type textarea "x"
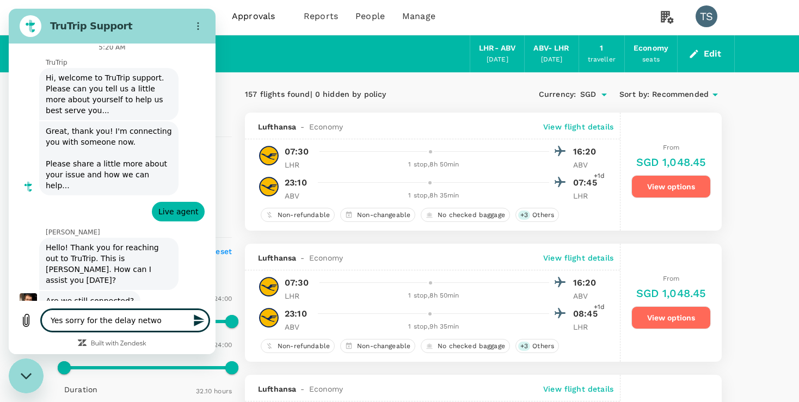
type textarea "Yes sorry for the delay networ"
type textarea "x"
type textarea "Yes sorry for the delay network"
type textarea "x"
type textarea "Yes sorry for the delay network"
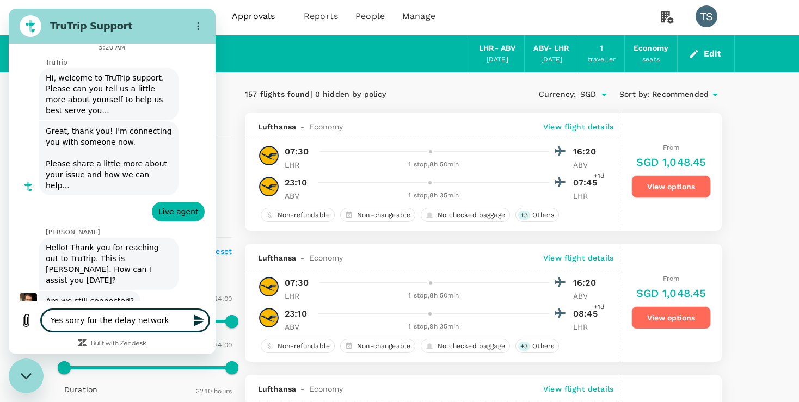
type textarea "x"
type textarea "Yes sorry for the delay network s"
type textarea "x"
type textarea "Yes sorry for the delay network se"
type textarea "x"
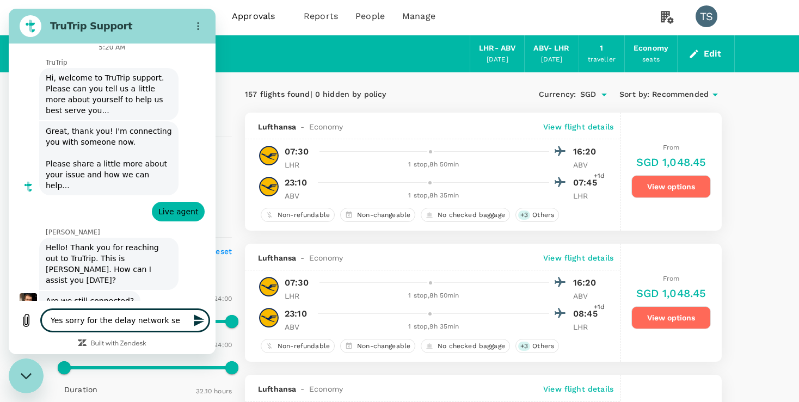
type textarea "Yes sorry for the delay network ser"
type textarea "x"
type textarea "Yes sorry for the delay network serv"
type textarea "x"
type textarea "Yes sorry for the delay network serve"
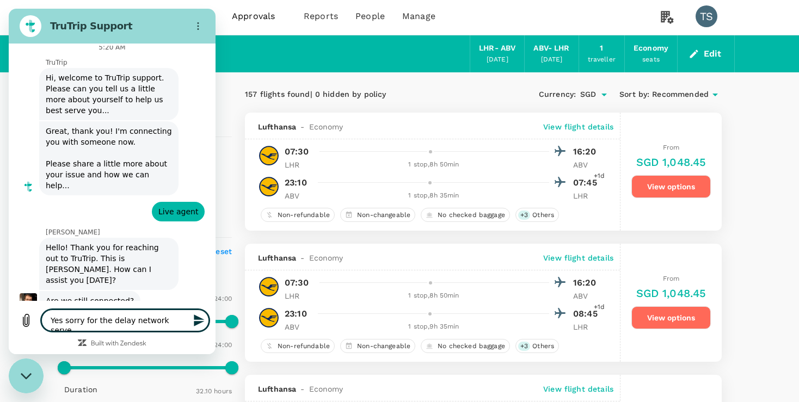
type textarea "x"
type textarea "Yes sorry for the delay network server"
type textarea "x"
type textarea "Yes sorry for the delay network server d"
type textarea "x"
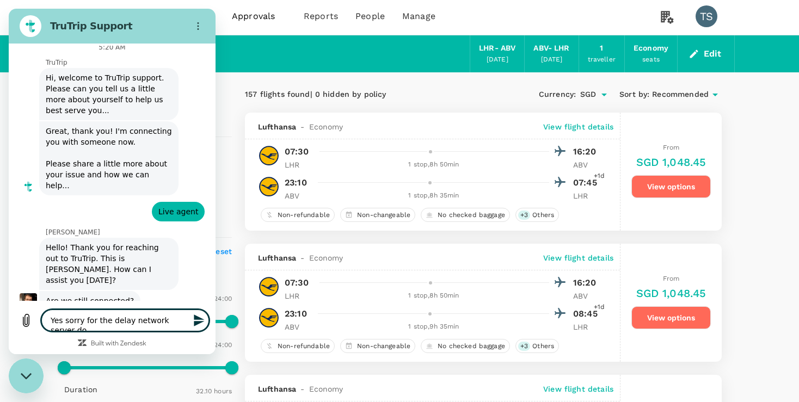
type textarea "Yes sorry for the delay network server dow"
type textarea "x"
type textarea "Yes sorry for the delay network server down"
type textarea "x"
type textarea "Yes sorry for the delay network server down"
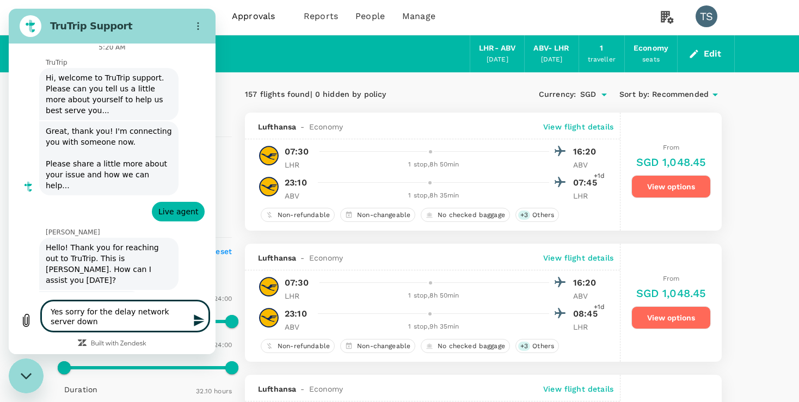
type textarea "x"
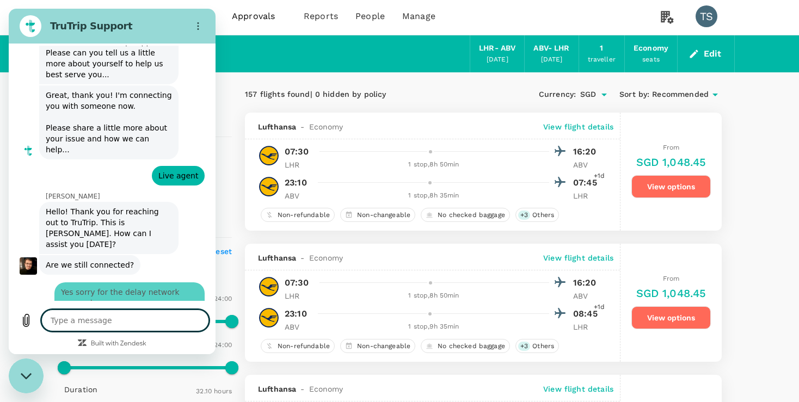
type textarea "x"
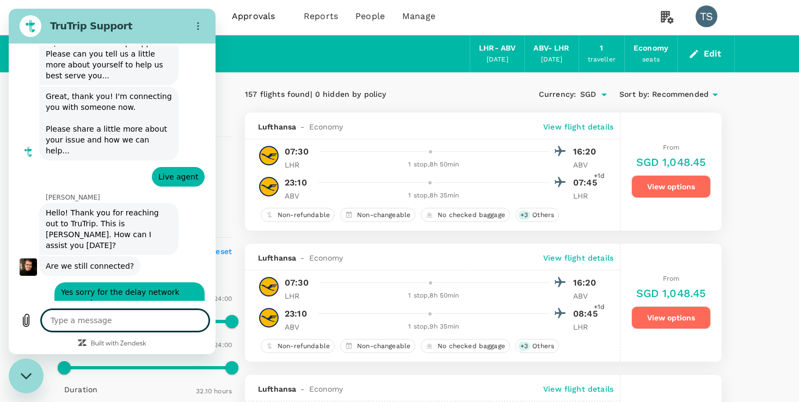
scroll to position [79, 0]
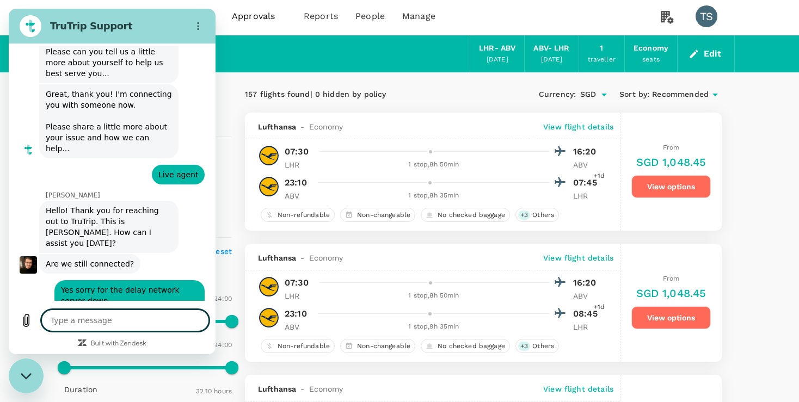
type textarea "I"
type textarea "x"
type textarea "I"
type textarea "x"
type textarea "I"
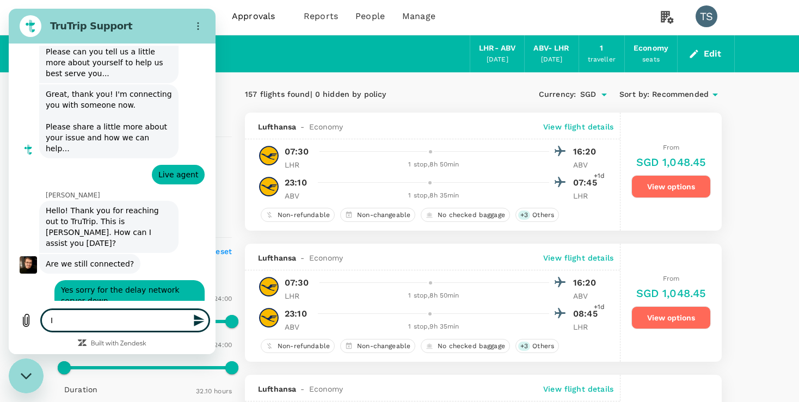
type textarea "x"
type textarea "W"
type textarea "x"
type textarea "We"
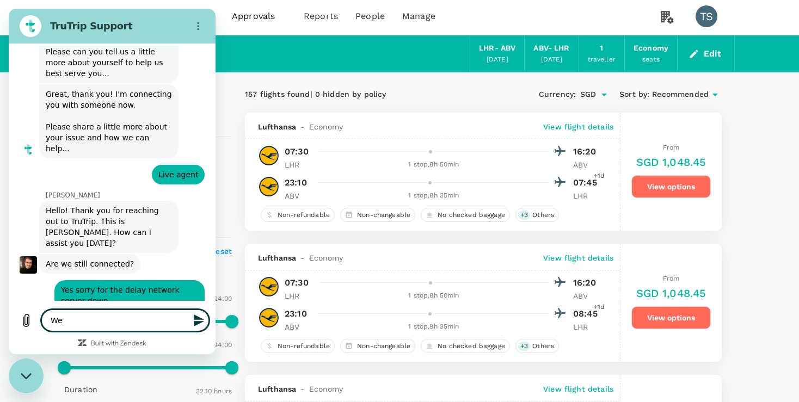
type textarea "x"
type textarea "We"
type textarea "x"
type textarea "We j"
type textarea "x"
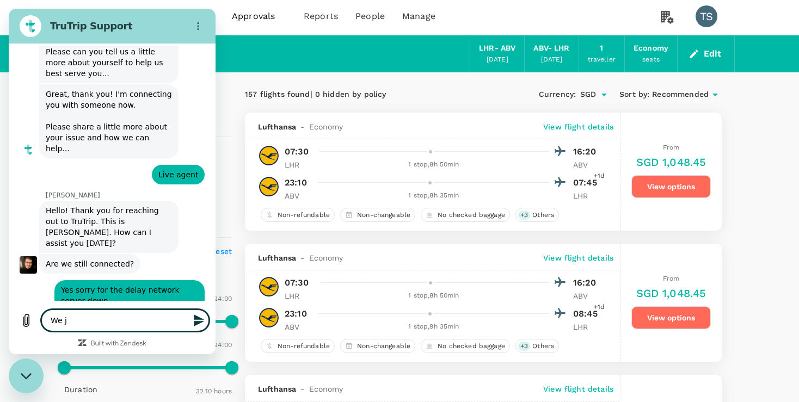
type textarea "We ju"
type textarea "x"
type textarea "We just"
type textarea "x"
type textarea "We just"
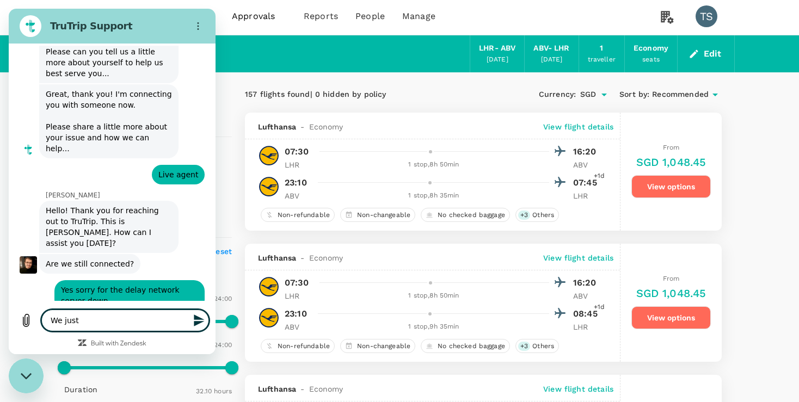
type textarea "x"
type textarea "We just s"
type textarea "x"
type textarea "We just si"
type textarea "x"
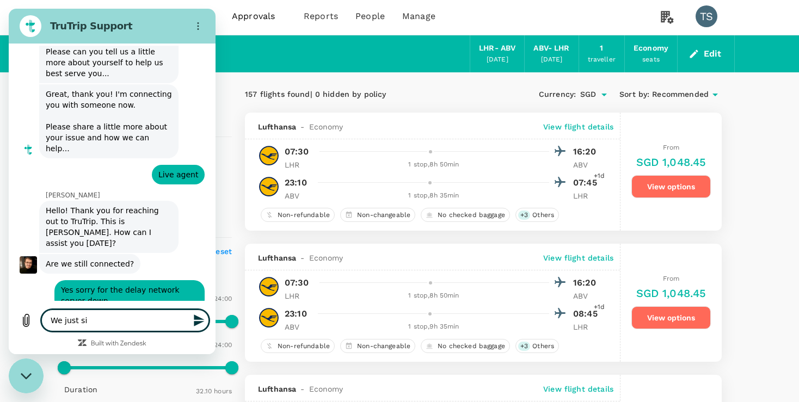
type textarea "We just sig"
type textarea "x"
type textarea "We just sign"
type textarea "x"
type textarea "We just sign"
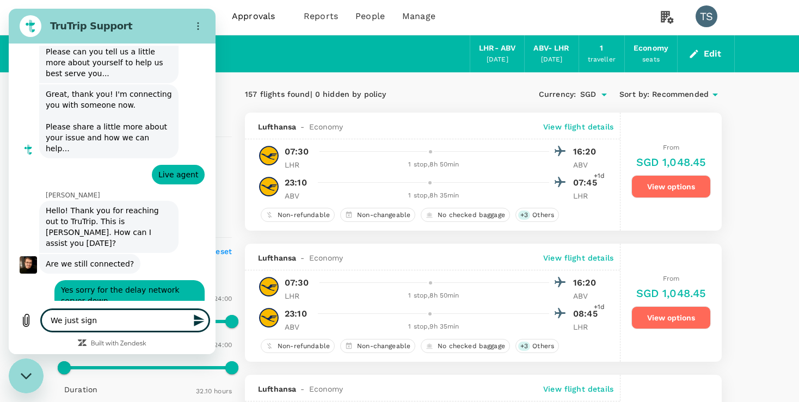
type textarea "x"
type textarea "We just sign u"
type textarea "x"
type textarea "We just sign up"
type textarea "x"
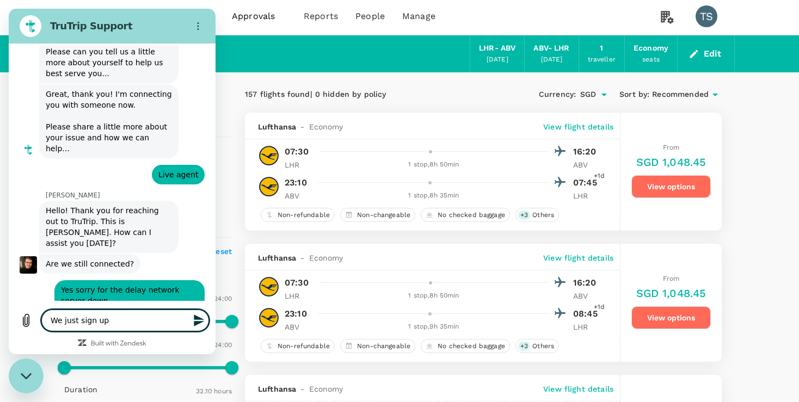
type textarea "We just sign up"
type textarea "x"
type textarea "We just sign up fr"
type textarea "x"
type textarea "We just sign up f"
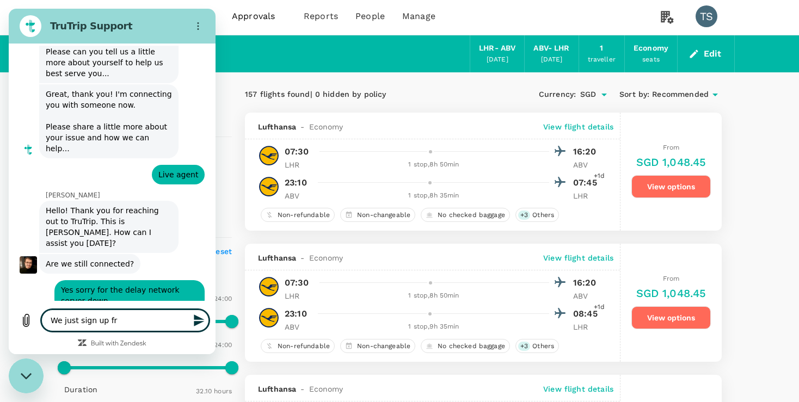
type textarea "x"
type textarea "We just sign up fo"
type textarea "x"
type textarea "We just sign up for"
type textarea "x"
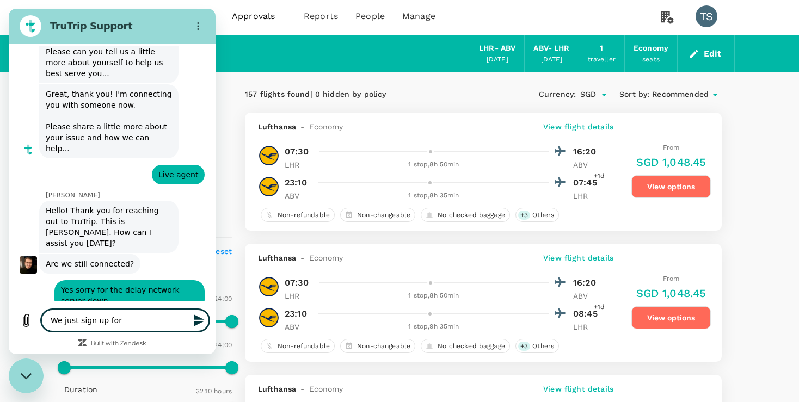
type textarea "We just sign up for"
type textarea "x"
type textarea "We just sign up for a"
type textarea "x"
type textarea "We just sign up for an"
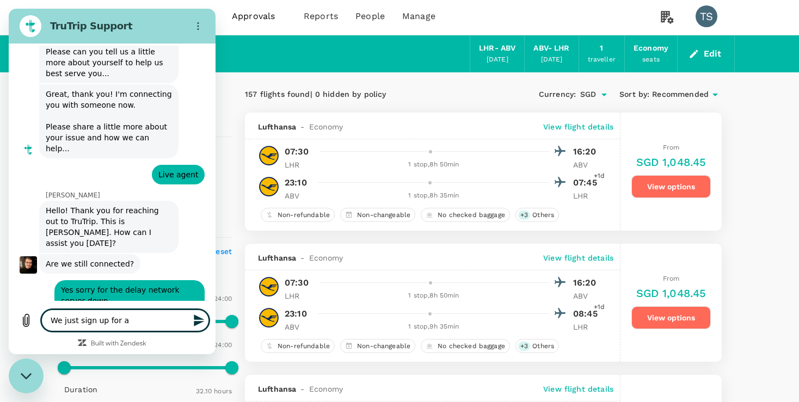
type textarea "x"
type textarea "We just sign up for an"
type textarea "x"
type textarea "We just sign up for an o"
type textarea "x"
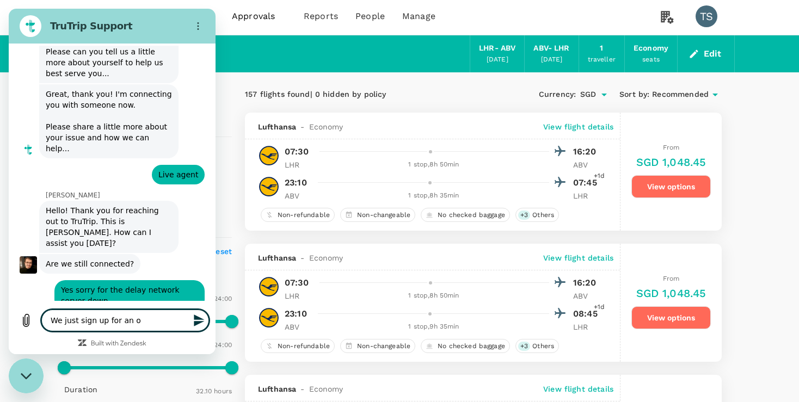
type textarea "We just sign up for an on"
type textarea "x"
type textarea "We just sign up for an onl"
type textarea "x"
type textarea "We just sign up for an onli"
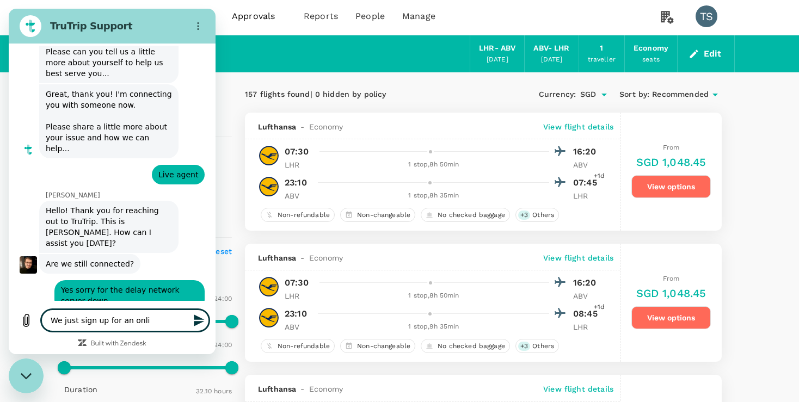
type textarea "x"
type textarea "We just sign up for an online"
type textarea "x"
type textarea "We just sign up for an online"
type textarea "x"
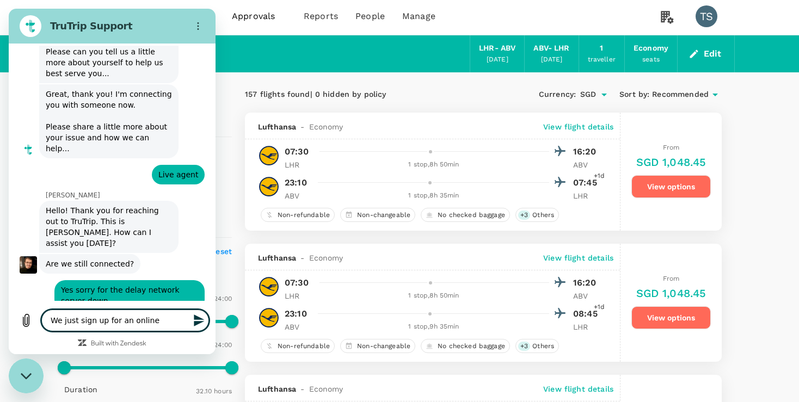
type textarea "We just sign up for an online a"
type textarea "x"
type textarea "We just sign up for an online ac"
type textarea "x"
type textarea "We just sign up for an online acco"
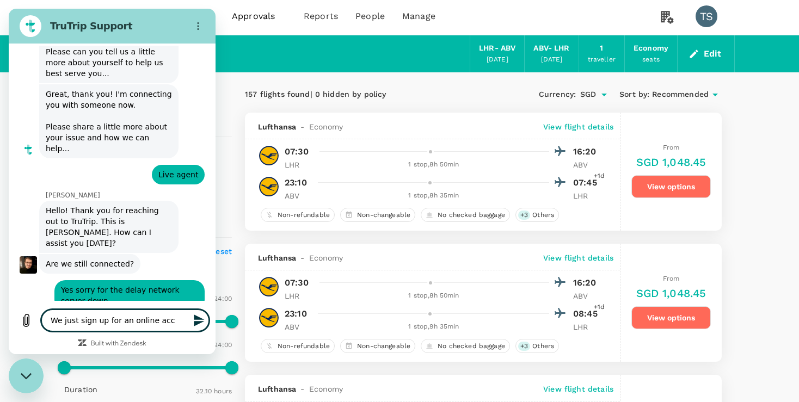
type textarea "x"
type textarea "We just sign up for an online accou"
type textarea "x"
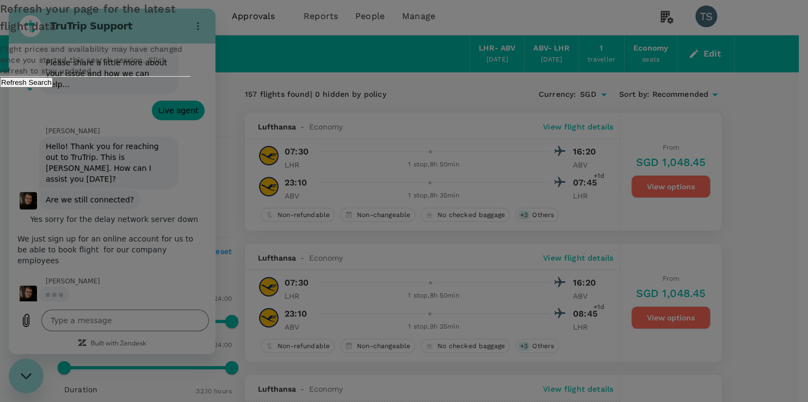
scroll to position [142, 0]
click at [159, 88] on div "Refresh your page for the latest flight data Flight prices and availability may…" at bounding box center [404, 44] width 808 height 88
click at [53, 88] on button "Refresh Search" at bounding box center [26, 82] width 53 height 10
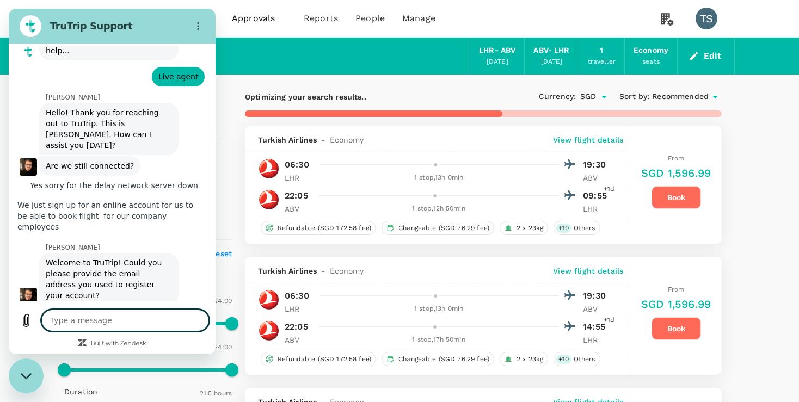
scroll to position [179, 0]
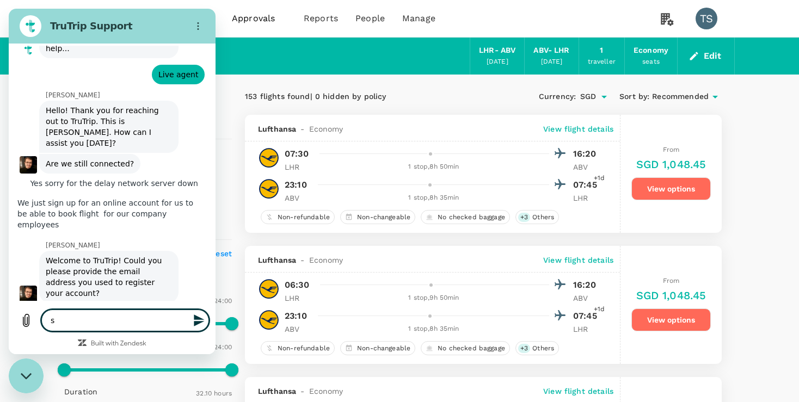
paste textarea "[EMAIL_ADDRESS][PERSON_NAME][DOMAIN_NAME]"
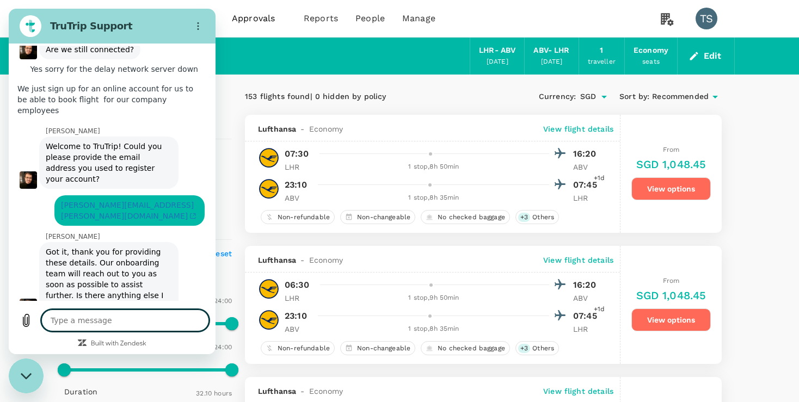
scroll to position [295, 0]
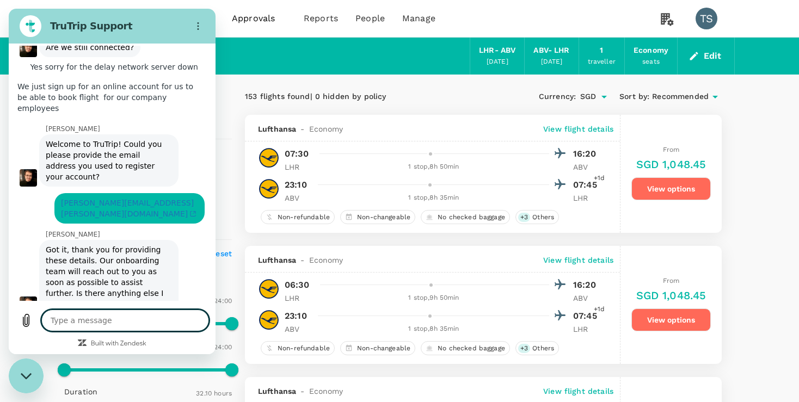
click at [128, 322] on textarea at bounding box center [125, 321] width 168 height 22
drag, startPoint x: 109, startPoint y: 329, endPoint x: 48, endPoint y: 323, distance: 61.2
click at [48, 323] on textarea "I was unable to add credit card payment in the billing" at bounding box center [125, 316] width 168 height 30
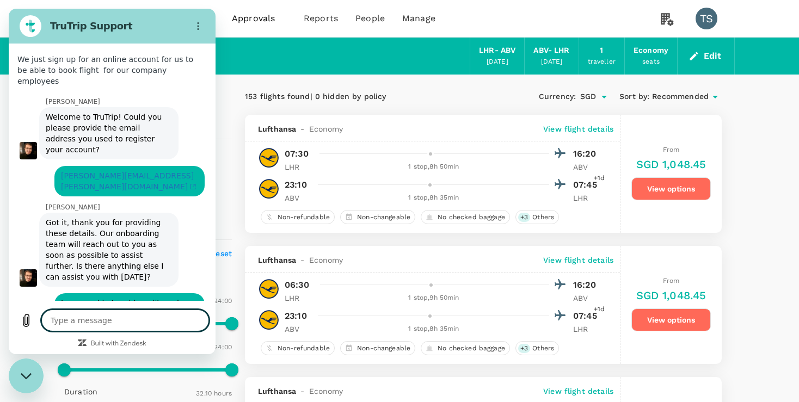
scroll to position [332, 0]
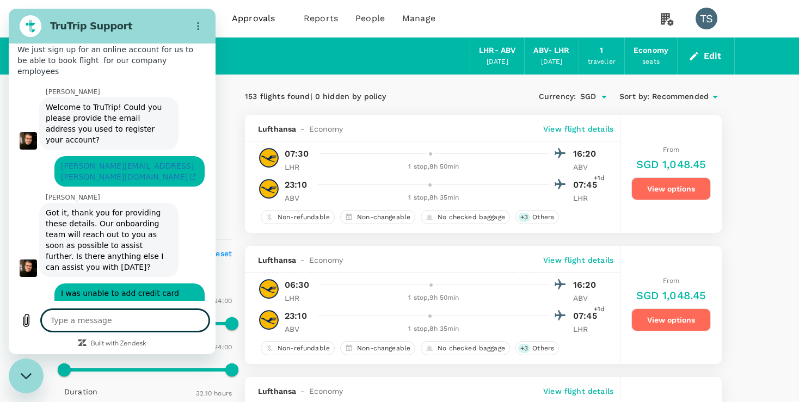
click at [156, 319] on textarea at bounding box center [125, 321] width 168 height 22
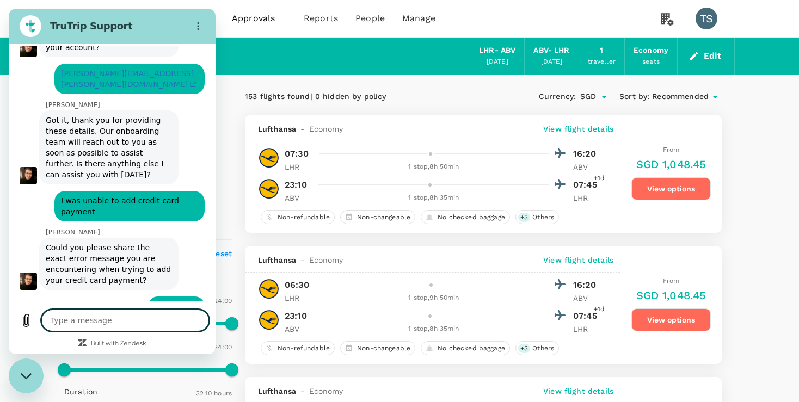
scroll to position [427, 0]
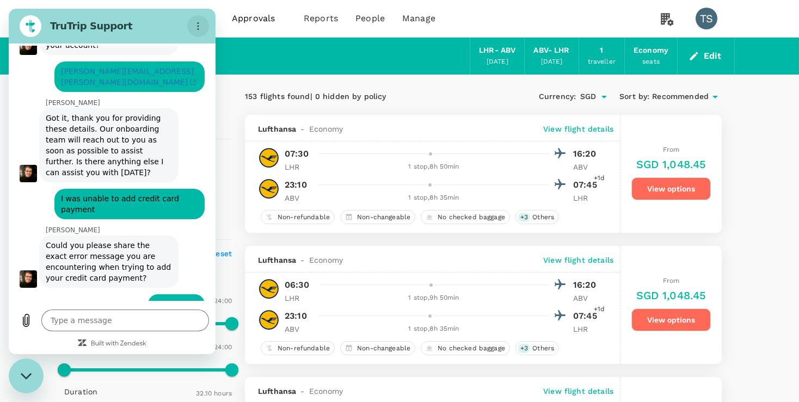
click at [199, 24] on icon "Options menu" at bounding box center [198, 26] width 9 height 9
click at [259, 59] on div "Your Flight Details LHR - ABV [DATE] ABV - LHR [DATE] 1 traveller Economy seats…" at bounding box center [399, 56] width 670 height 37
click at [27, 374] on icon "Close messaging window" at bounding box center [26, 376] width 11 height 7
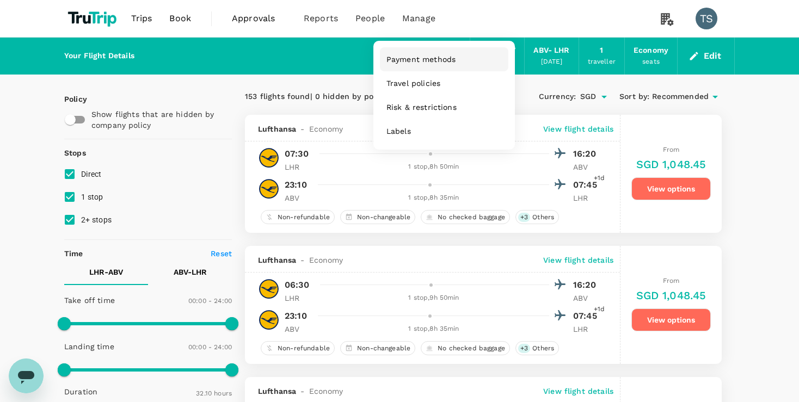
click at [425, 60] on span "Payment methods" at bounding box center [420, 59] width 69 height 11
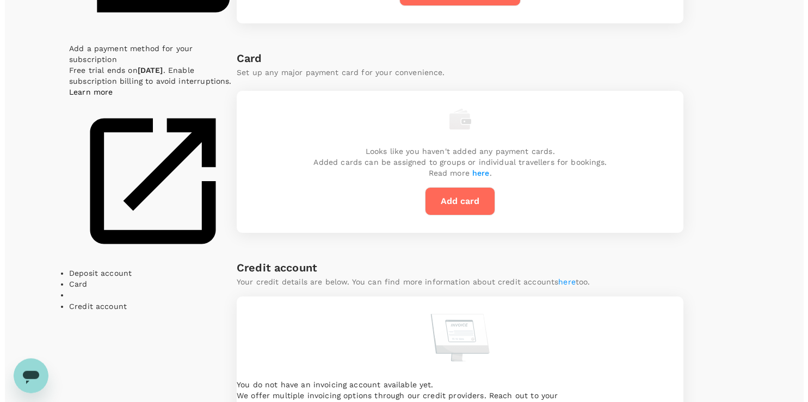
scroll to position [238, 0]
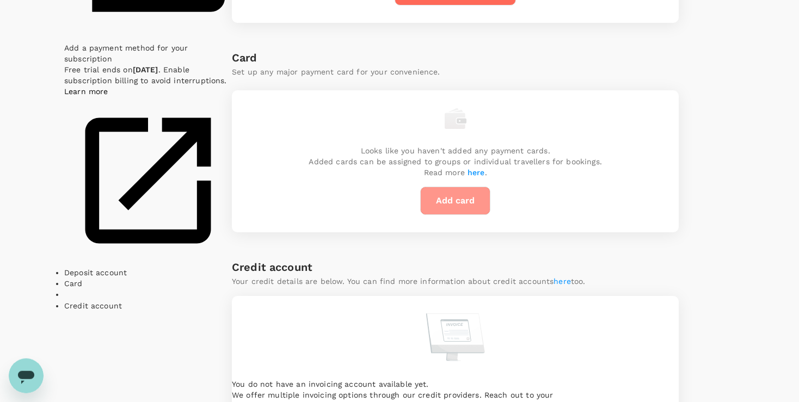
click at [454, 202] on button "Add card" at bounding box center [455, 201] width 70 height 28
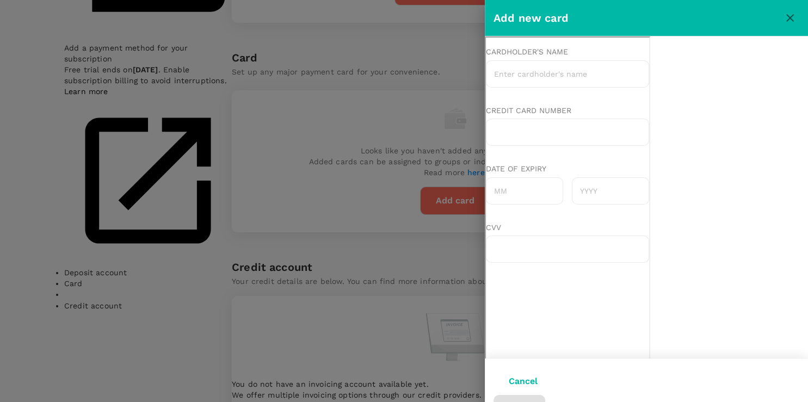
scroll to position [0, 0]
click at [547, 80] on input "Cardholder's name" at bounding box center [566, 72] width 163 height 27
drag, startPoint x: 514, startPoint y: 126, endPoint x: 985, endPoint y: 256, distance: 488.7
click at [514, 126] on div at bounding box center [566, 130] width 163 height 27
click at [521, 139] on div at bounding box center [566, 130] width 163 height 27
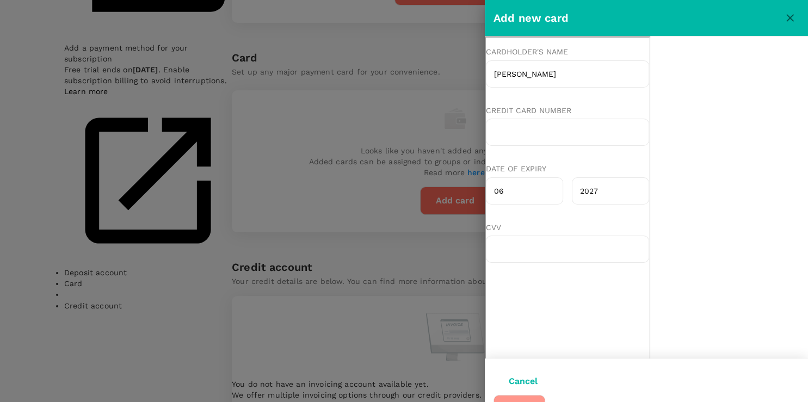
click at [545, 395] on button "Save" at bounding box center [519, 409] width 52 height 28
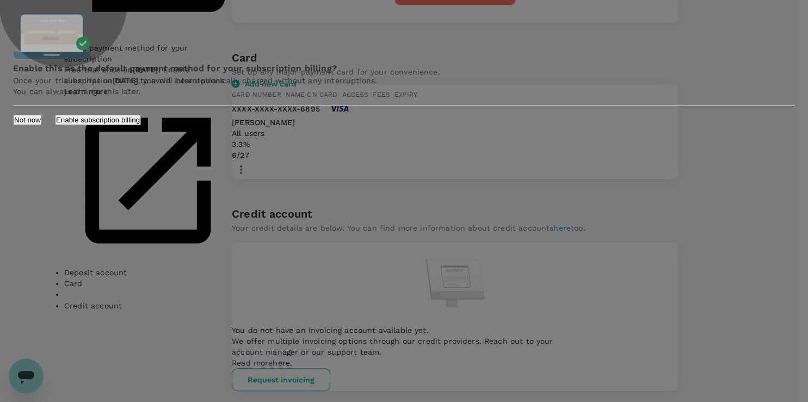
click at [141, 125] on button "Enable subscription billing" at bounding box center [98, 120] width 86 height 10
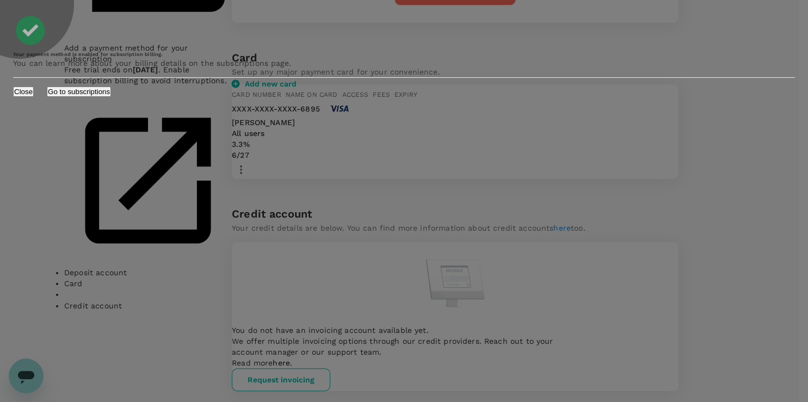
click at [111, 97] on button "Go to subscriptions" at bounding box center [79, 91] width 64 height 10
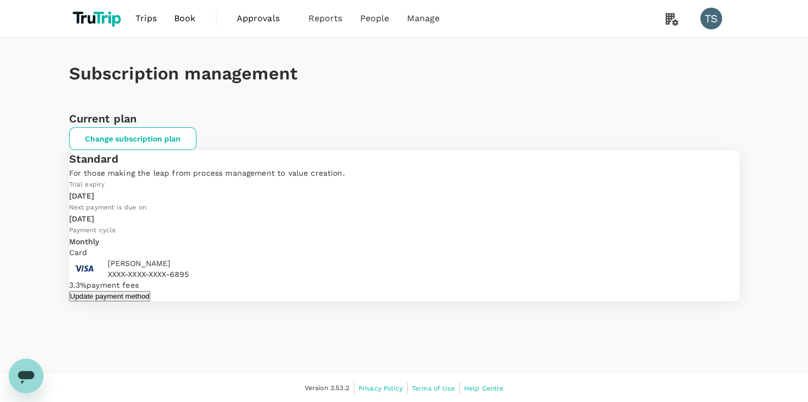
click at [21, 372] on icon "Open messaging window" at bounding box center [26, 377] width 16 height 13
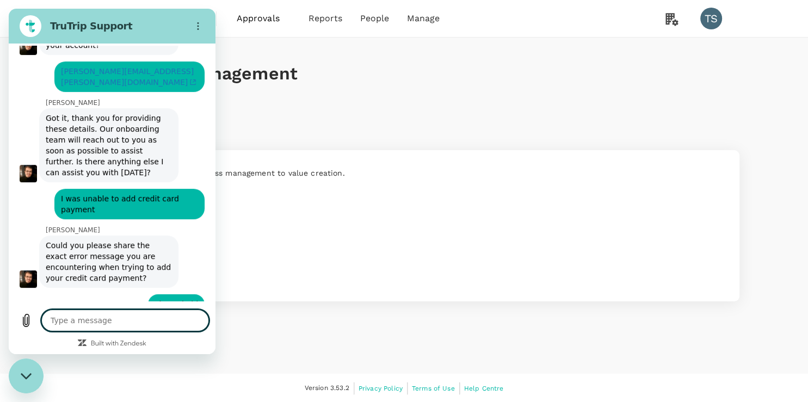
click at [108, 319] on textarea at bounding box center [125, 321] width 168 height 22
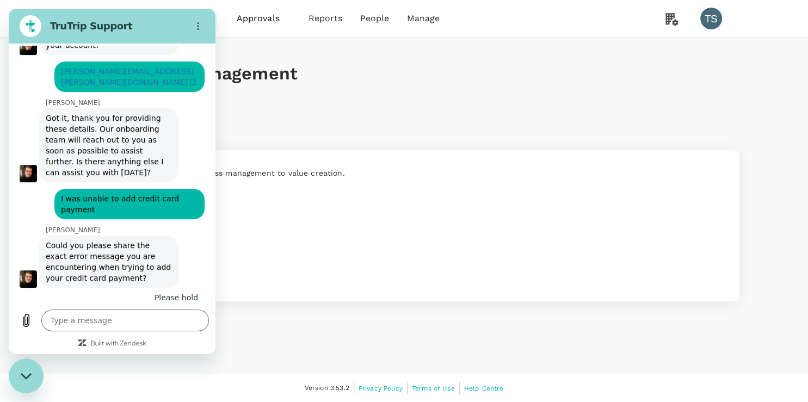
click at [22, 373] on icon "Close messaging window" at bounding box center [26, 376] width 11 height 7
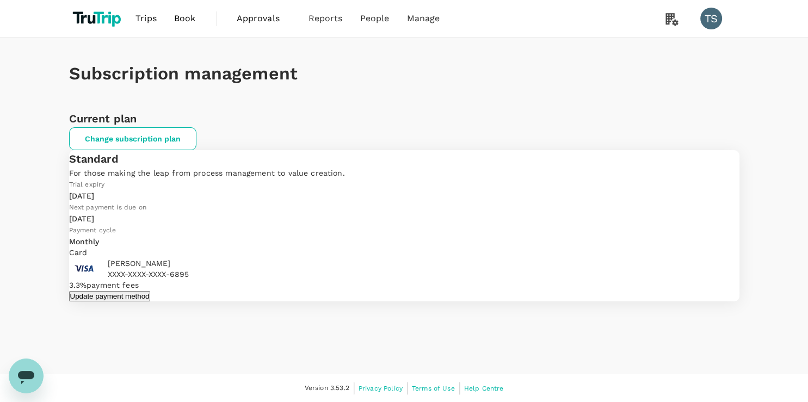
click at [153, 21] on span "Trips" at bounding box center [145, 18] width 21 height 13
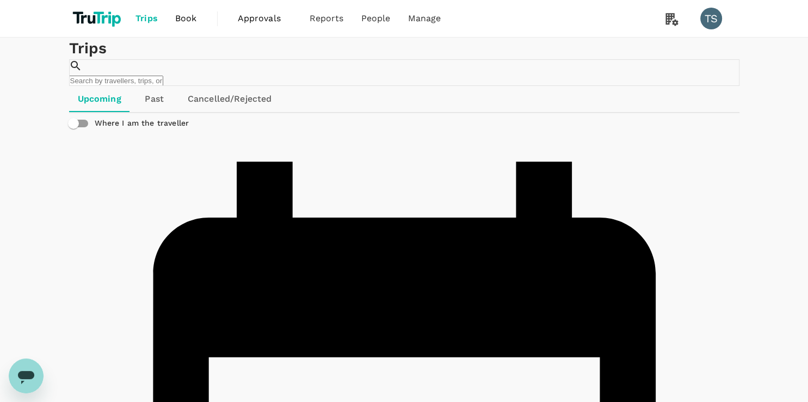
click at [263, 22] on span "Approvals" at bounding box center [265, 18] width 54 height 13
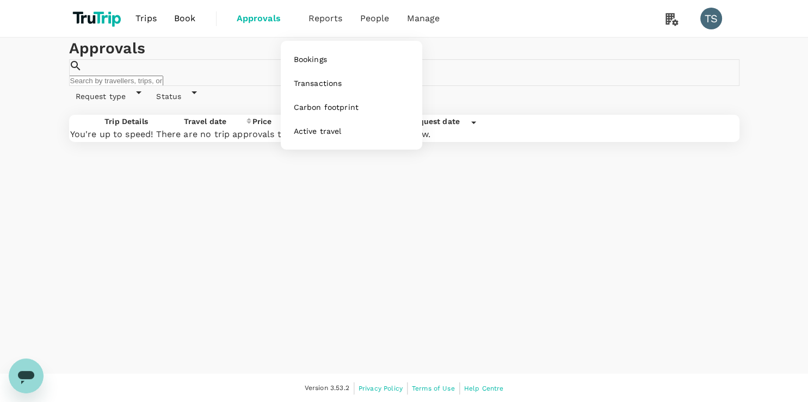
click at [325, 18] on span "Reports" at bounding box center [325, 18] width 34 height 13
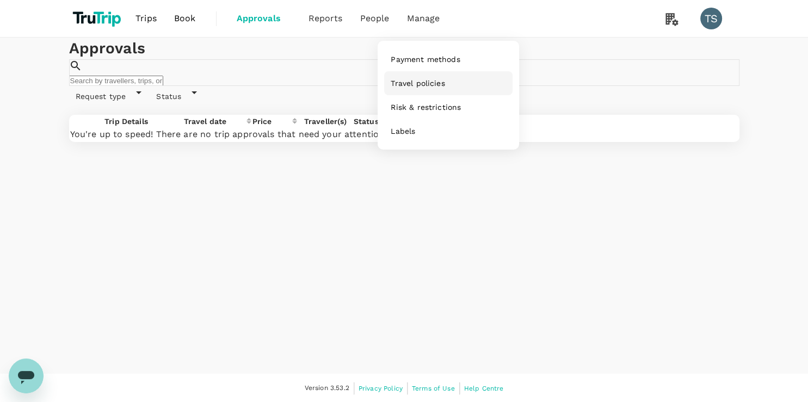
click at [419, 88] on span "Travel policies" at bounding box center [418, 83] width 54 height 11
